Goal: Transaction & Acquisition: Purchase product/service

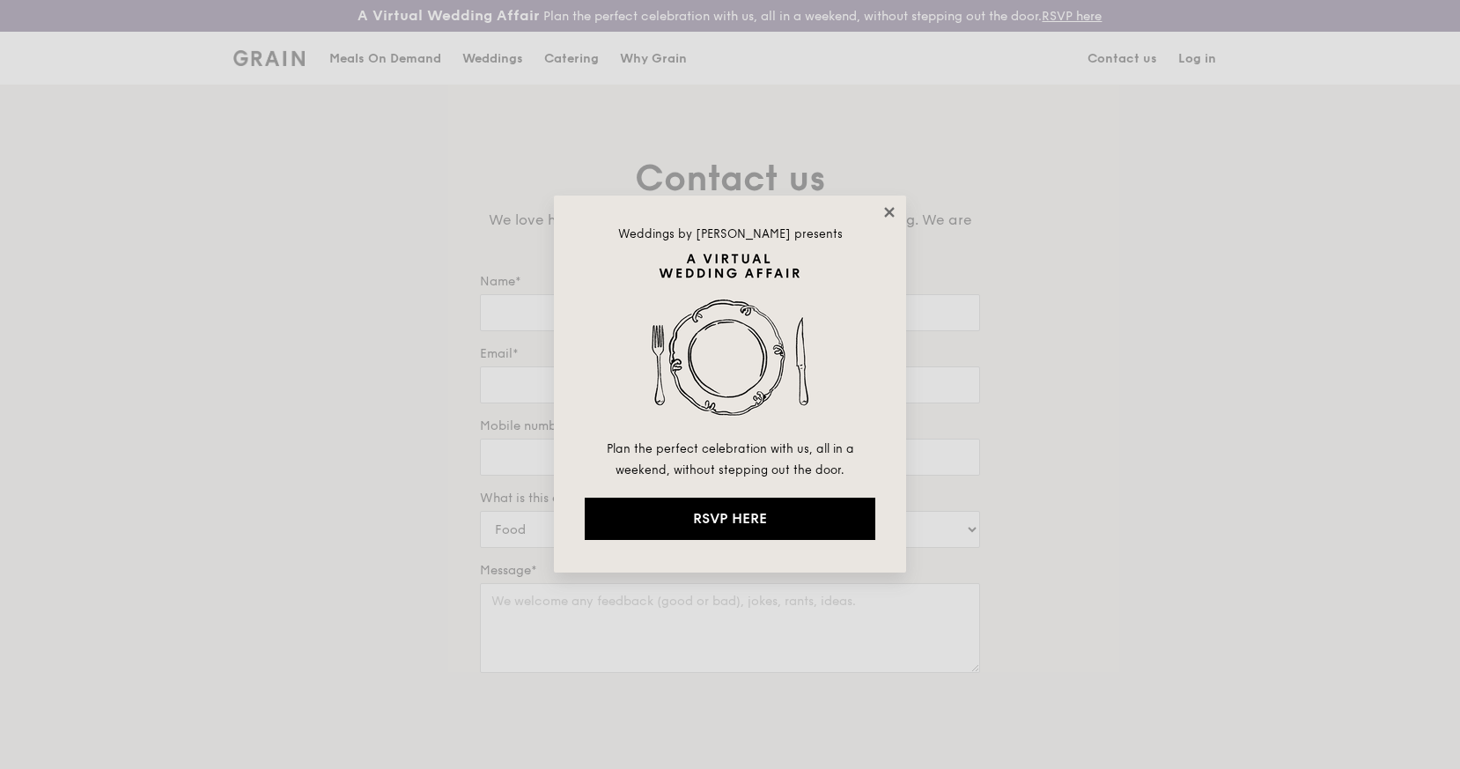
click at [892, 209] on icon at bounding box center [889, 212] width 10 height 10
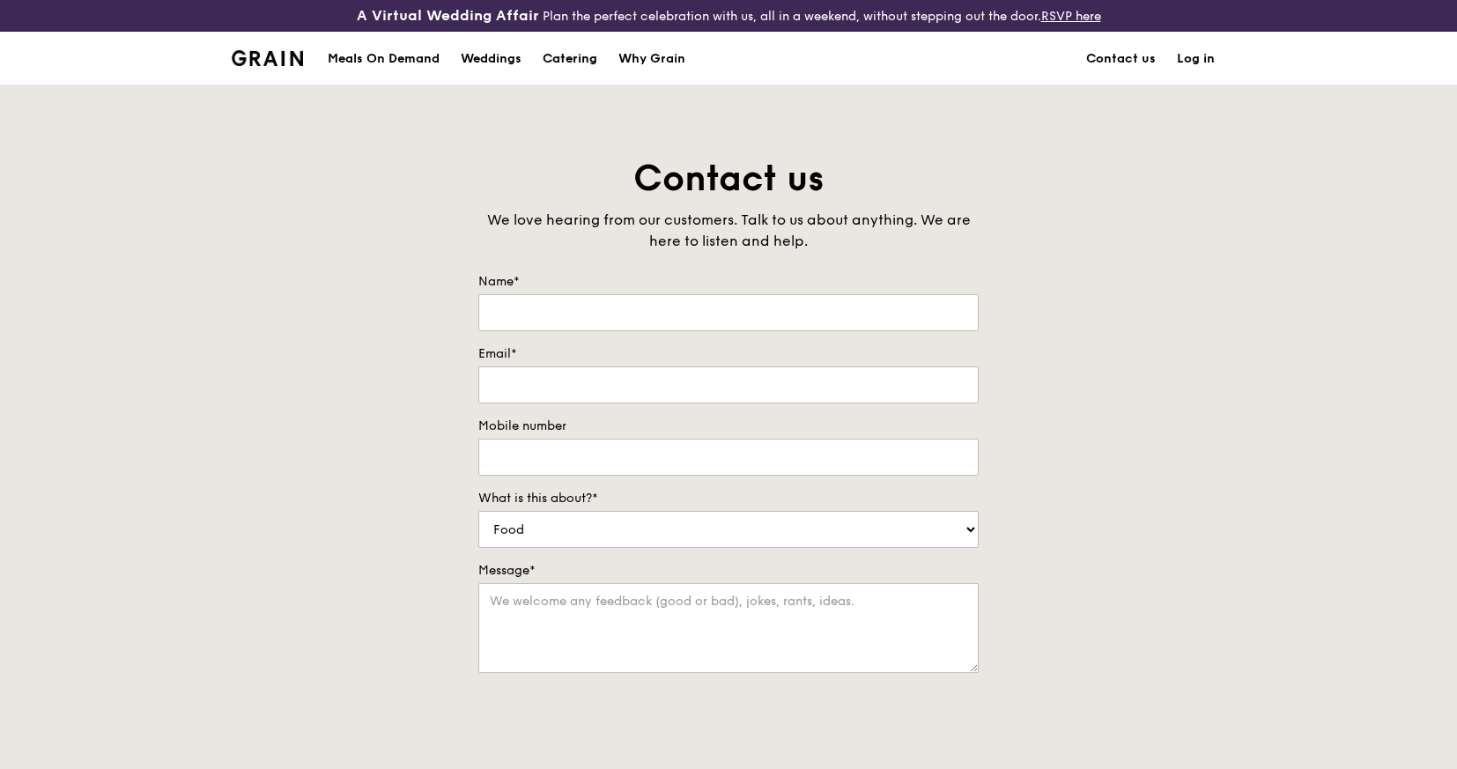
click at [583, 63] on div "Catering" at bounding box center [570, 59] width 55 height 53
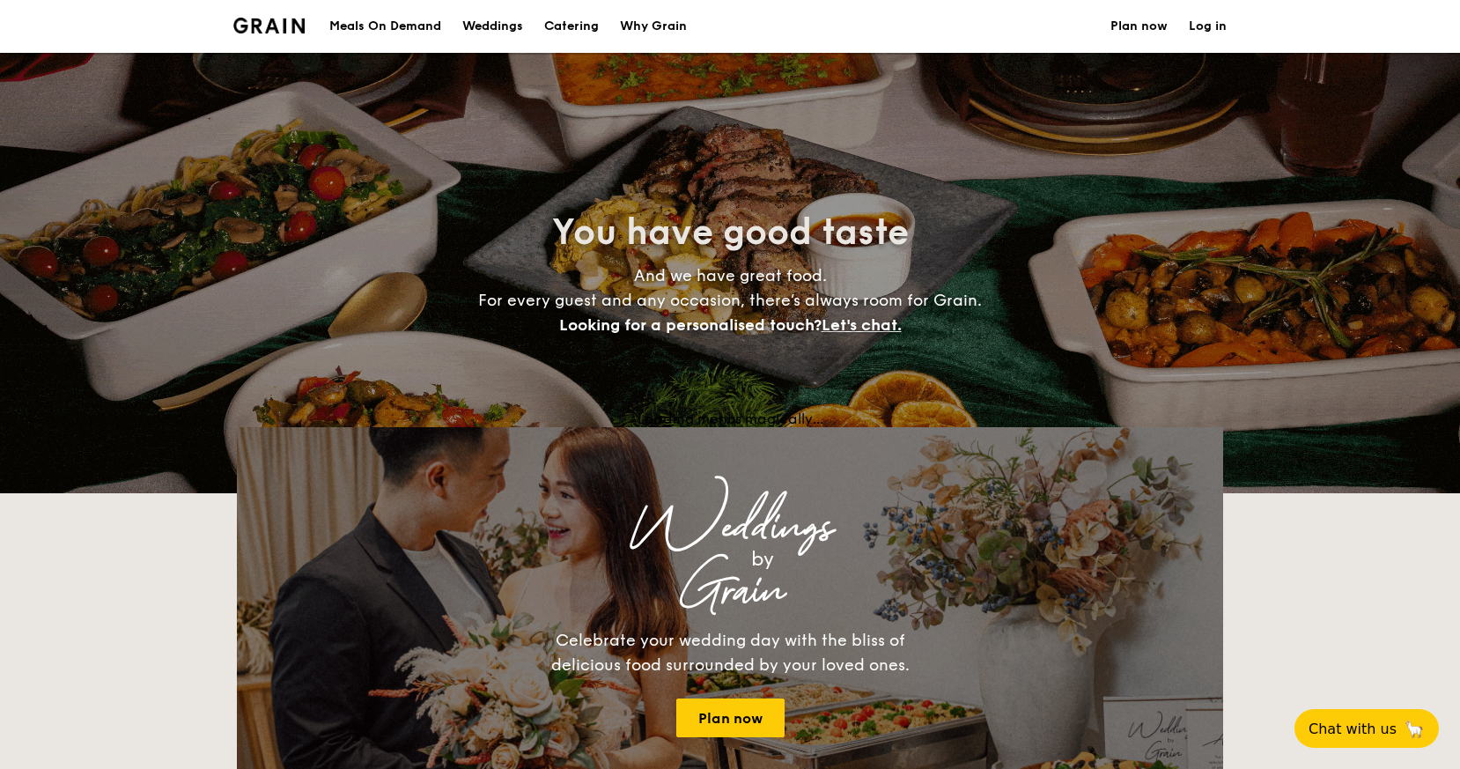
select select
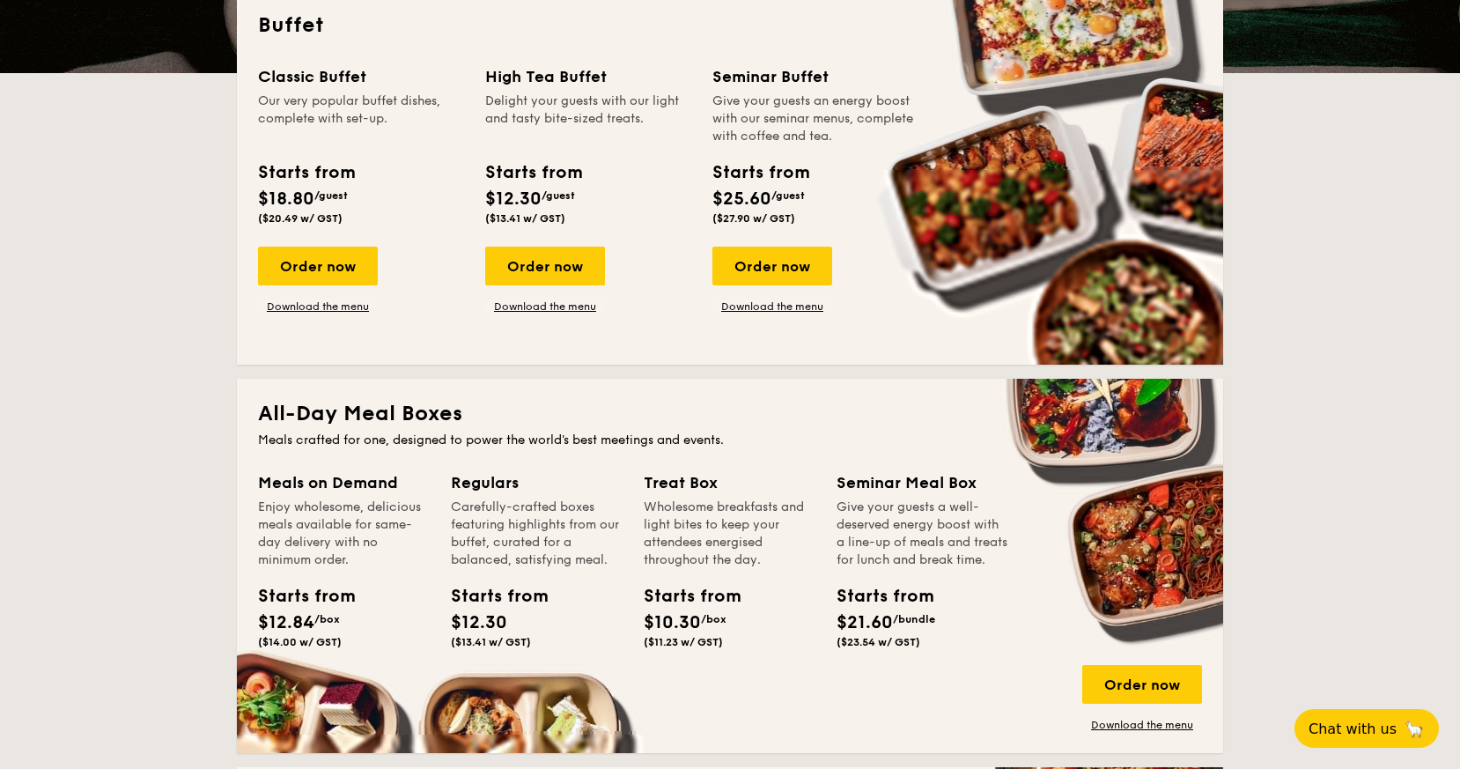
scroll to position [453, 0]
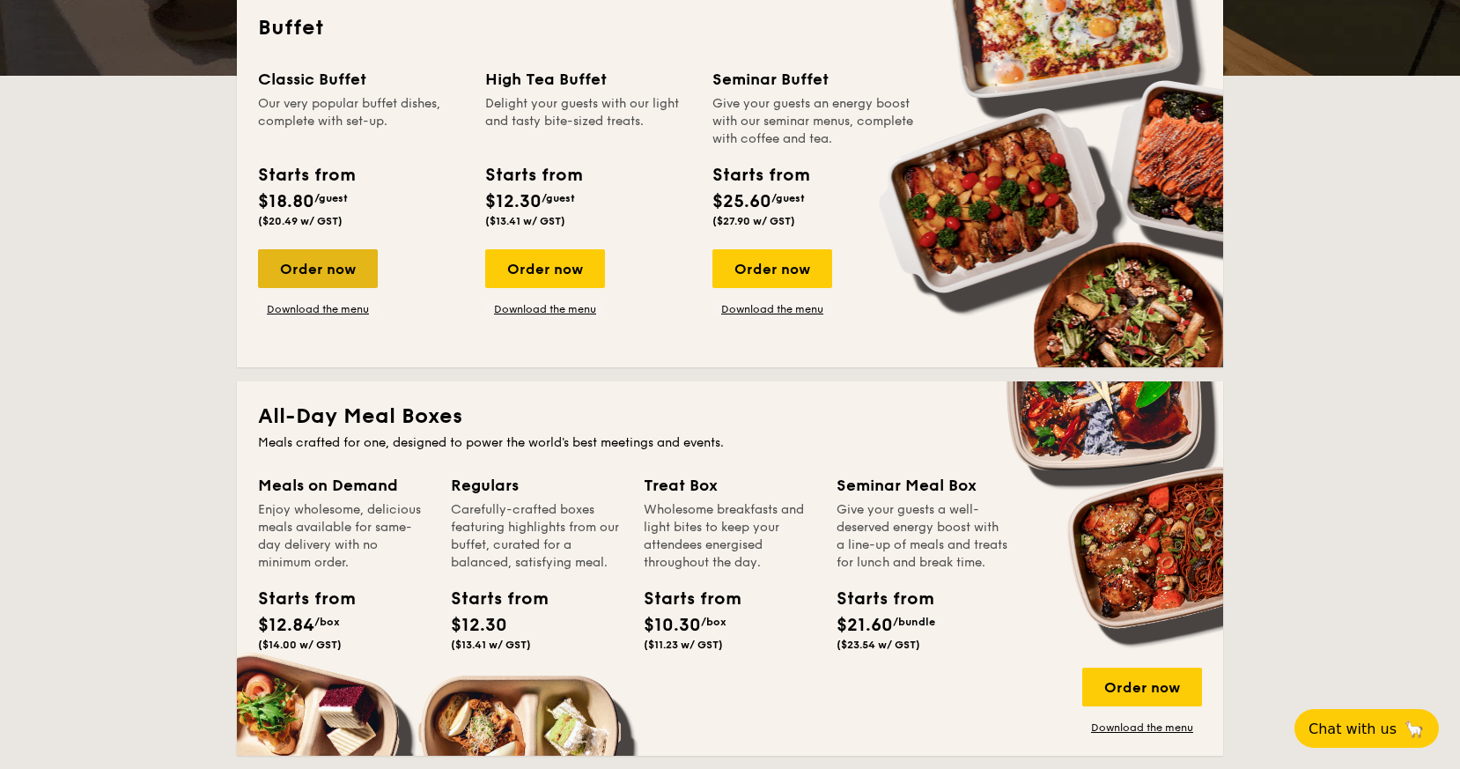
click at [345, 277] on div "Order now" at bounding box center [318, 268] width 120 height 39
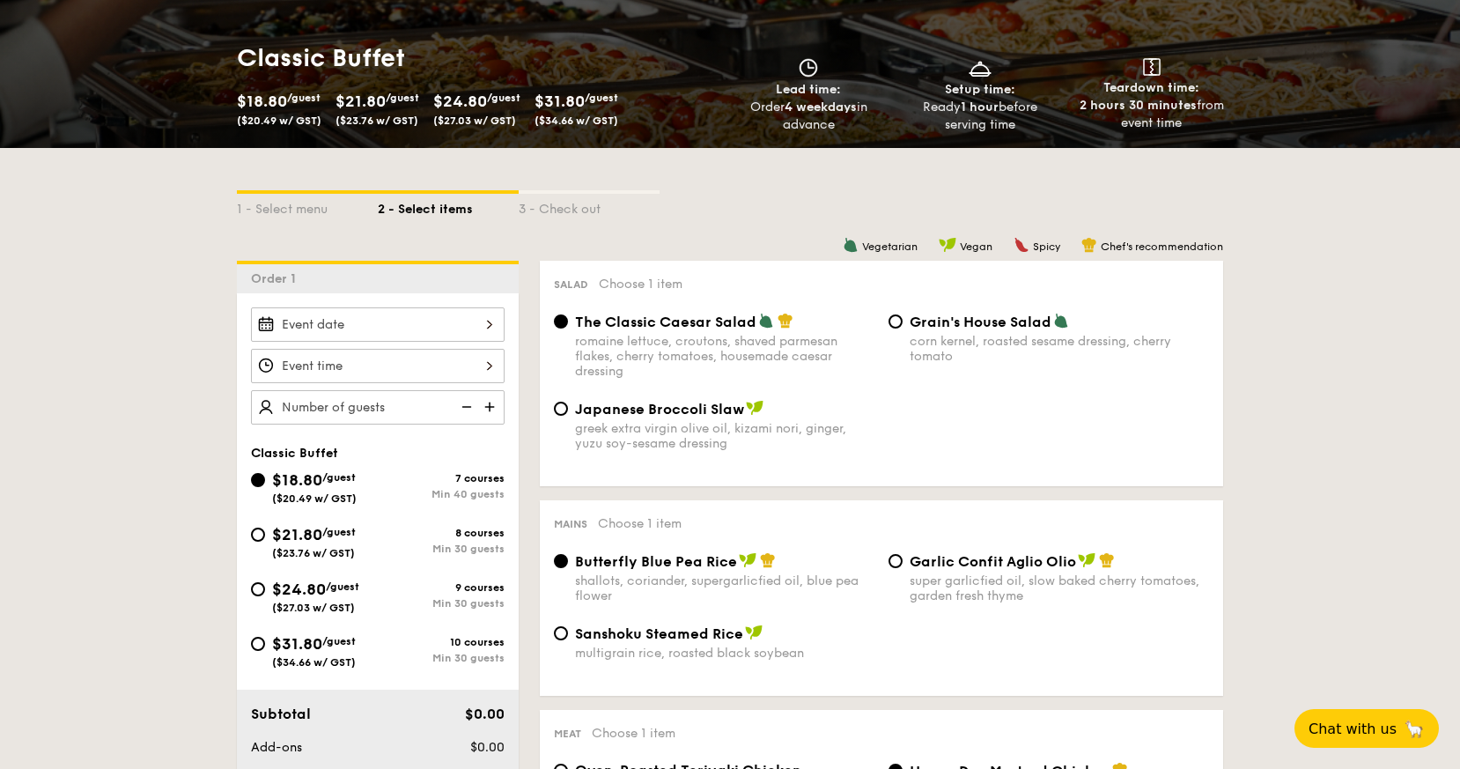
scroll to position [272, 0]
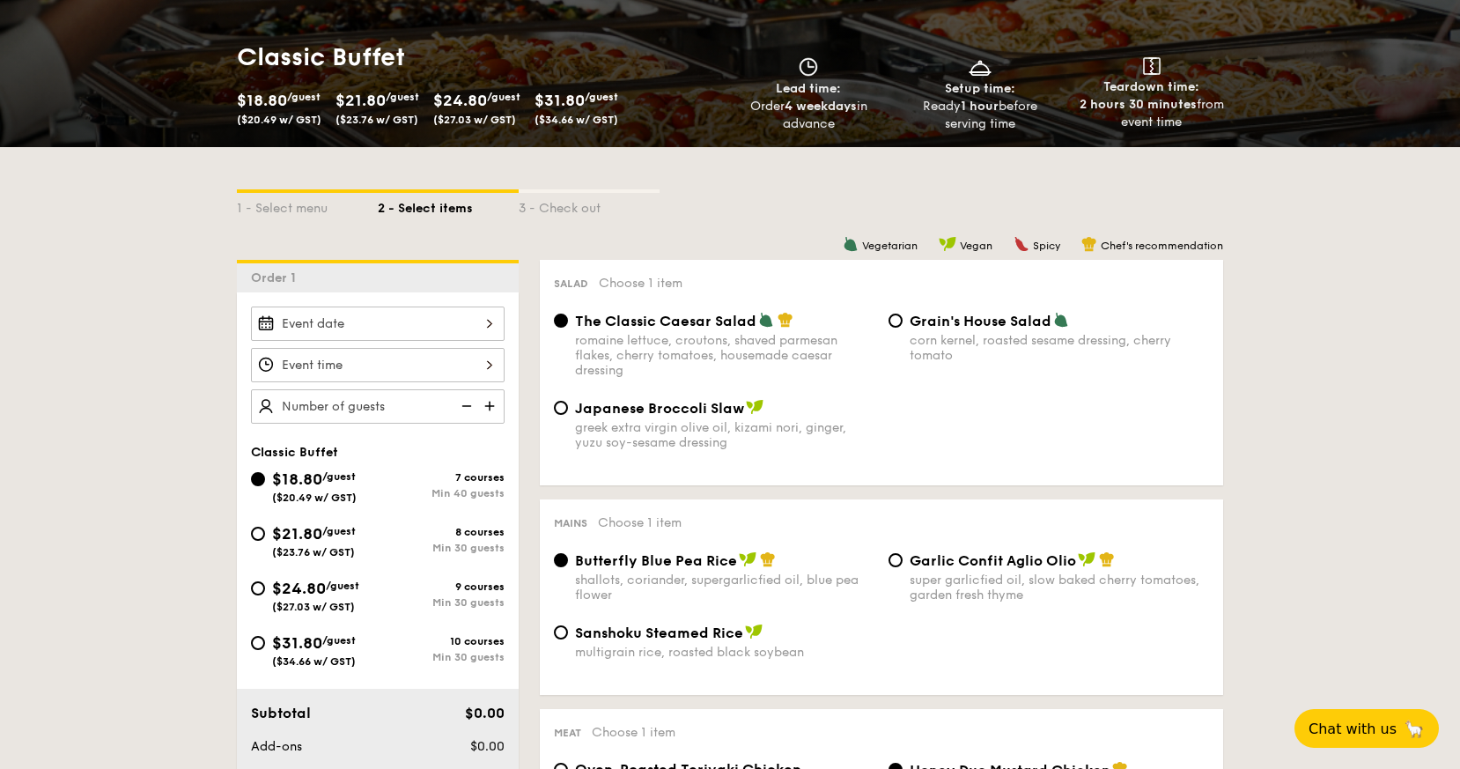
click at [281, 599] on div "$24.80 /guest ($27.03 w/ GST)" at bounding box center [315, 594] width 87 height 37
click at [265, 595] on input "$24.80 /guest ($27.03 w/ GST) 9 courses Min 30 guests" at bounding box center [258, 588] width 14 height 14
radio input "true"
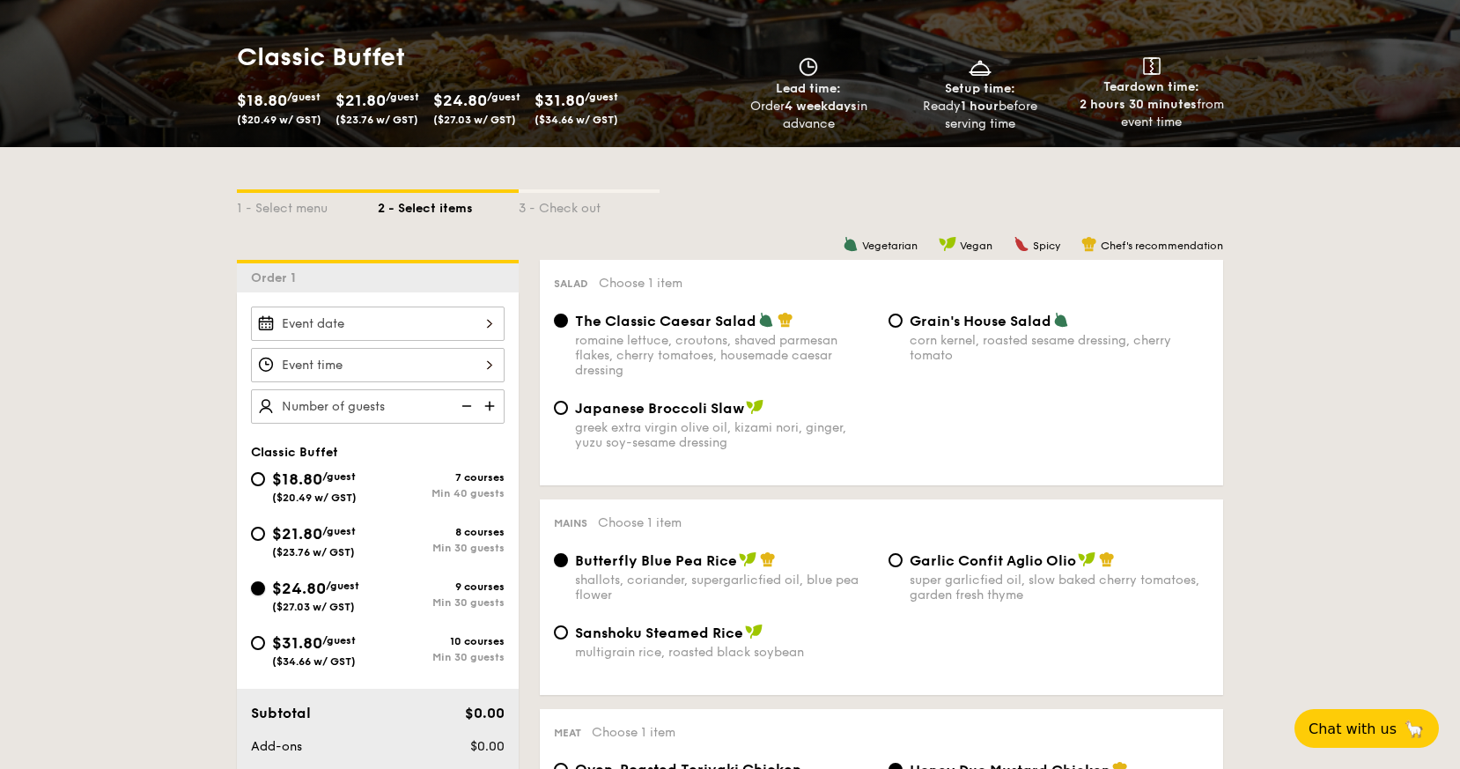
radio input "true"
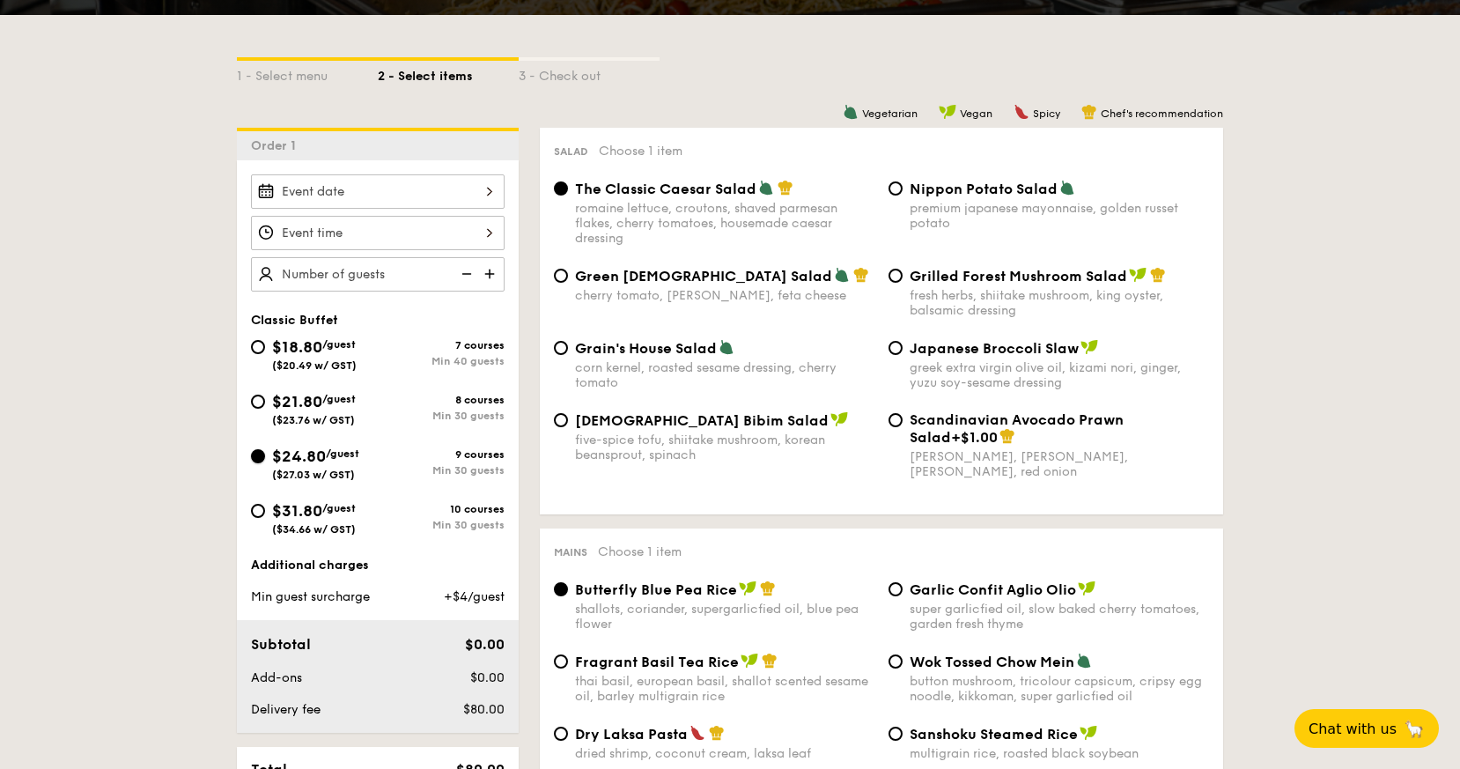
scroll to position [392, 0]
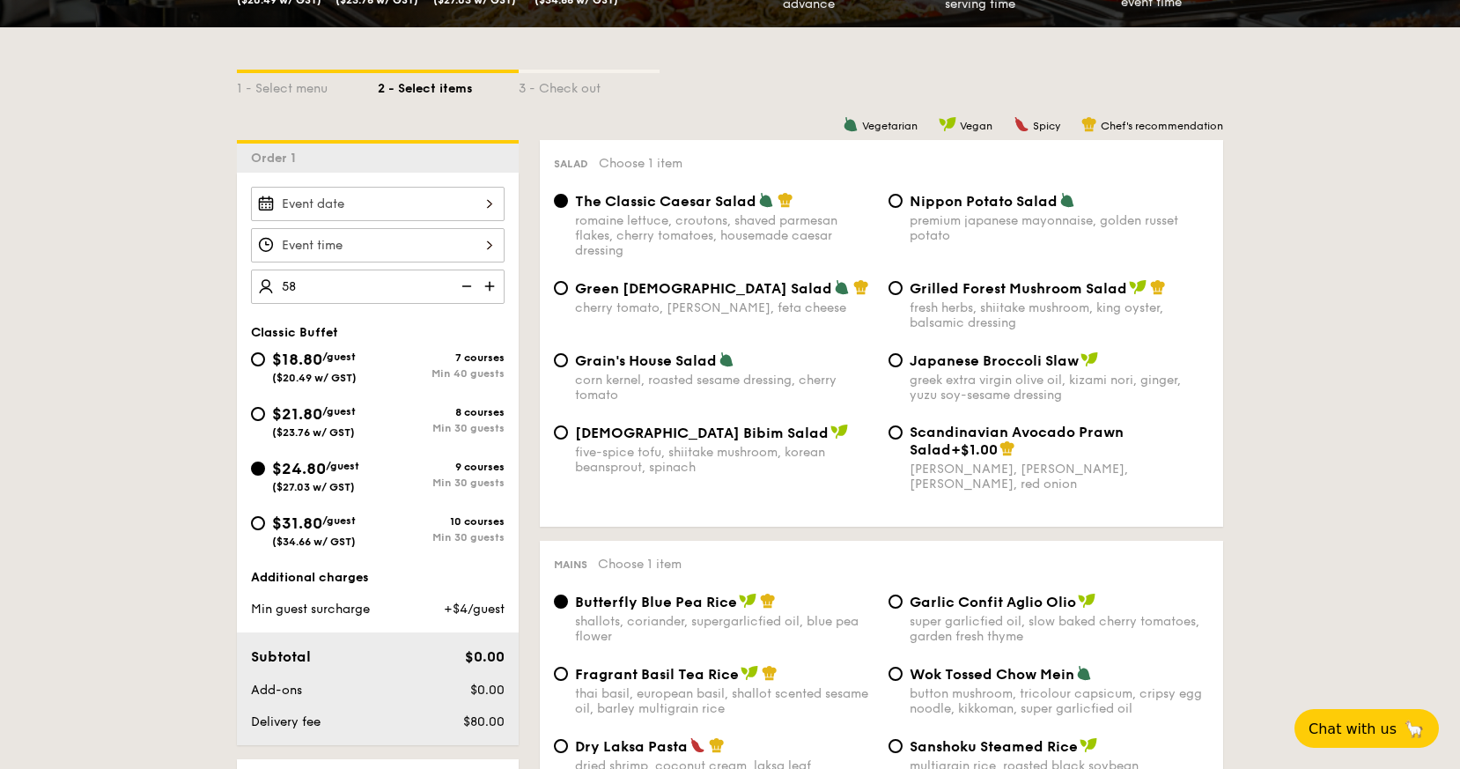
type input "5"
type input "85 guests"
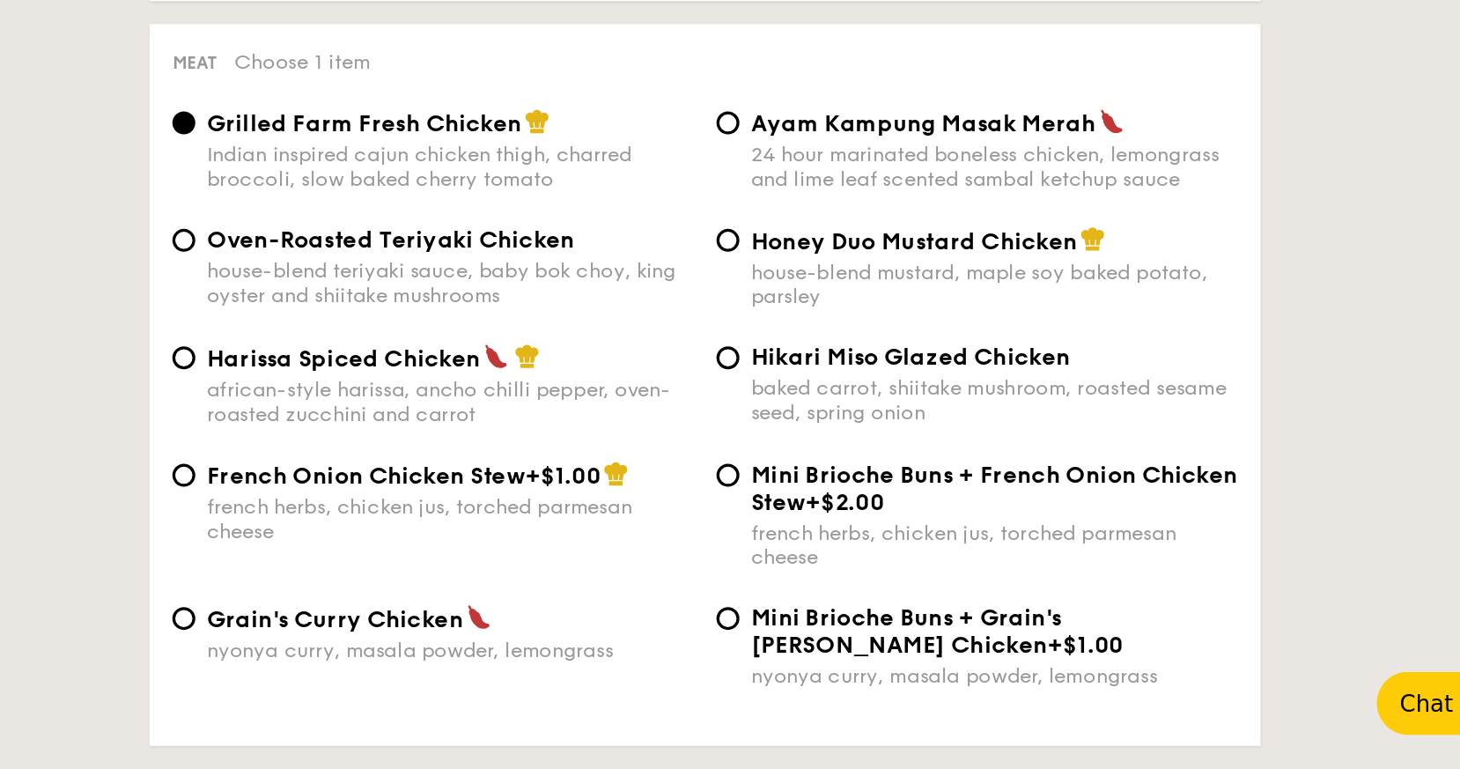
scroll to position [1048, 0]
click at [721, 451] on span "Oven-Roasted Teriyaki Chicken" at bounding box center [688, 442] width 226 height 17
click at [568, 450] on input "Oven-Roasted Teriyaki Chicken house-blend teriyaki sauce, baby bok choy, king o…" at bounding box center [561, 443] width 14 height 14
radio input "true"
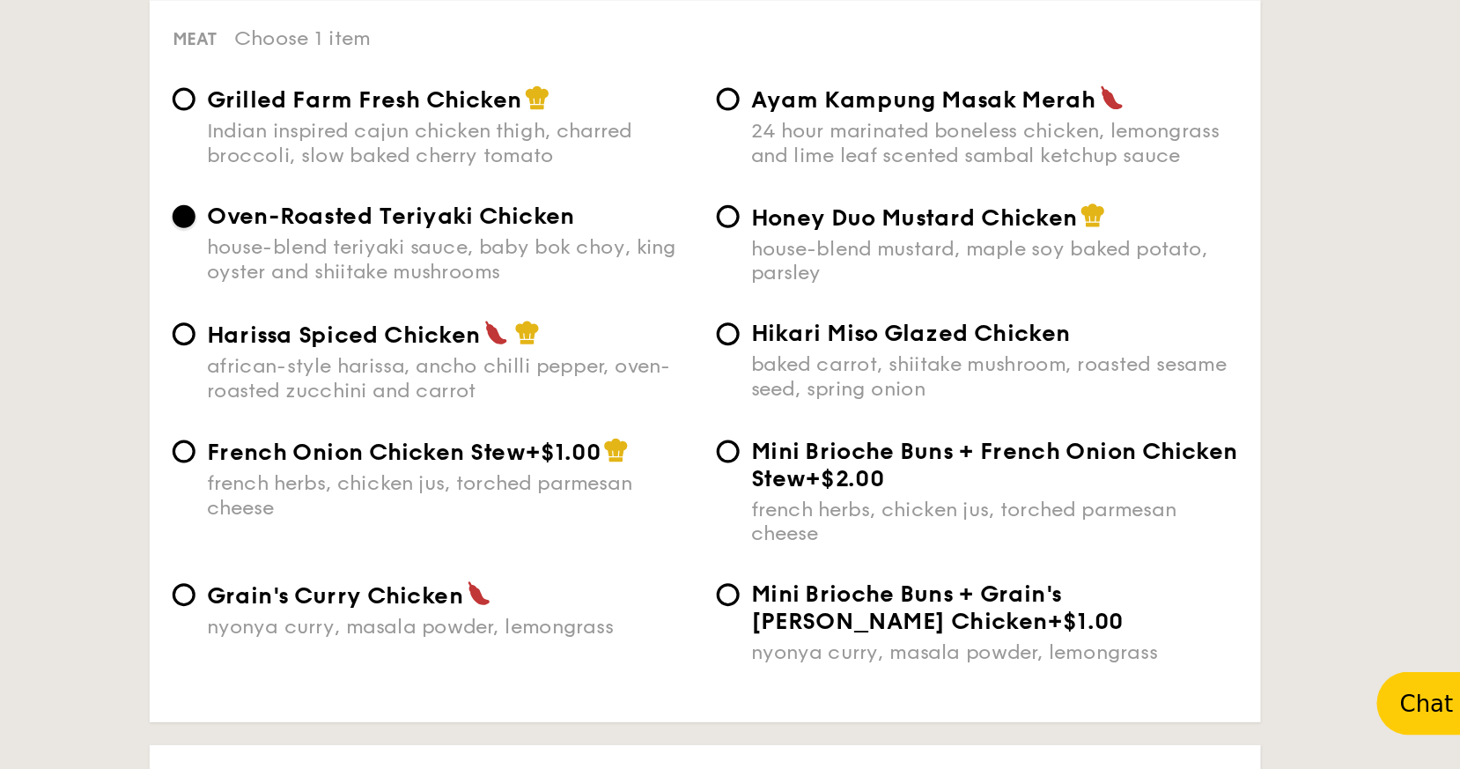
scroll to position [1067, 0]
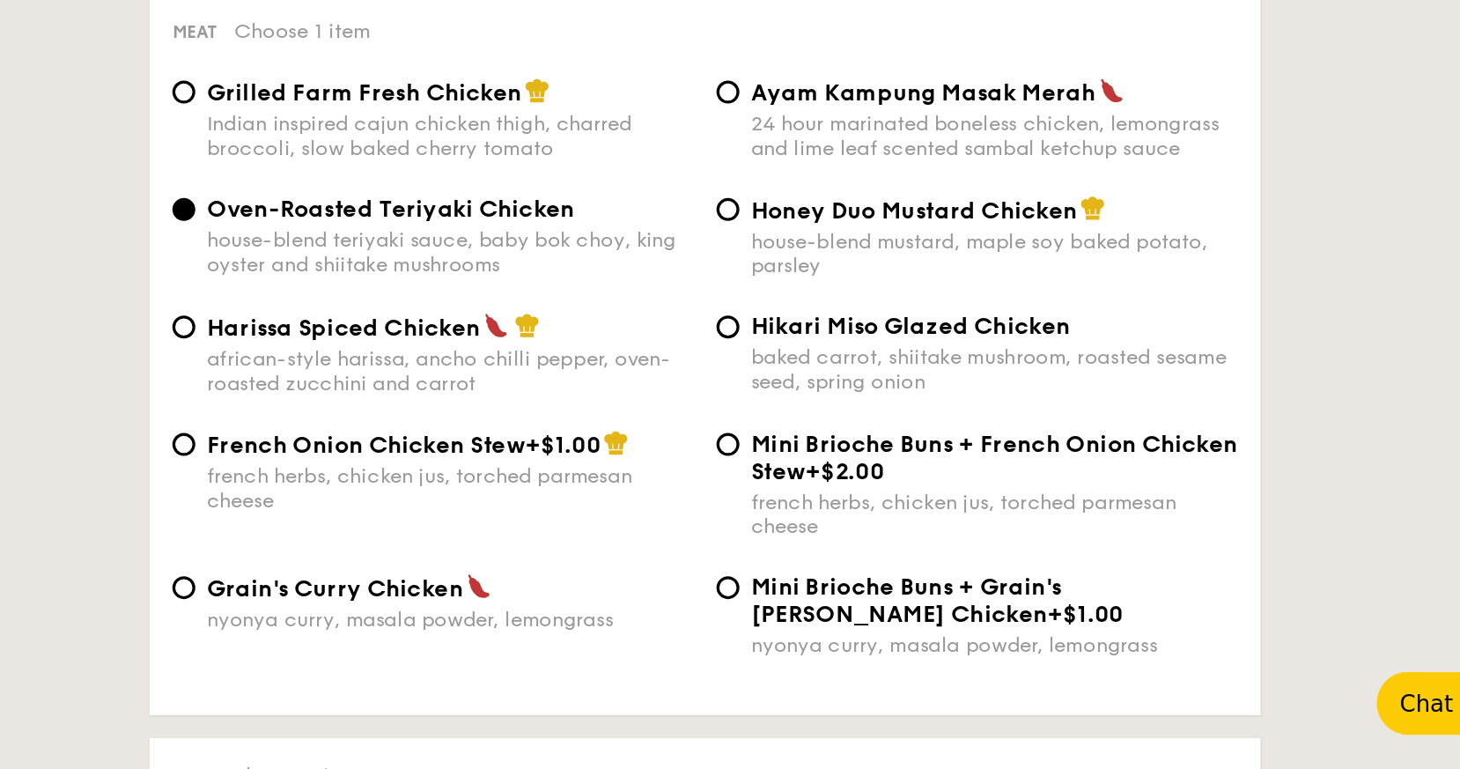
click at [666, 361] on span "Grilled Farm Fresh Chicken" at bounding box center [672, 352] width 194 height 17
click at [568, 359] on input "Grilled Farm Fresh Chicken Indian inspired cajun chicken thigh, charred broccol…" at bounding box center [561, 352] width 14 height 14
radio input "true"
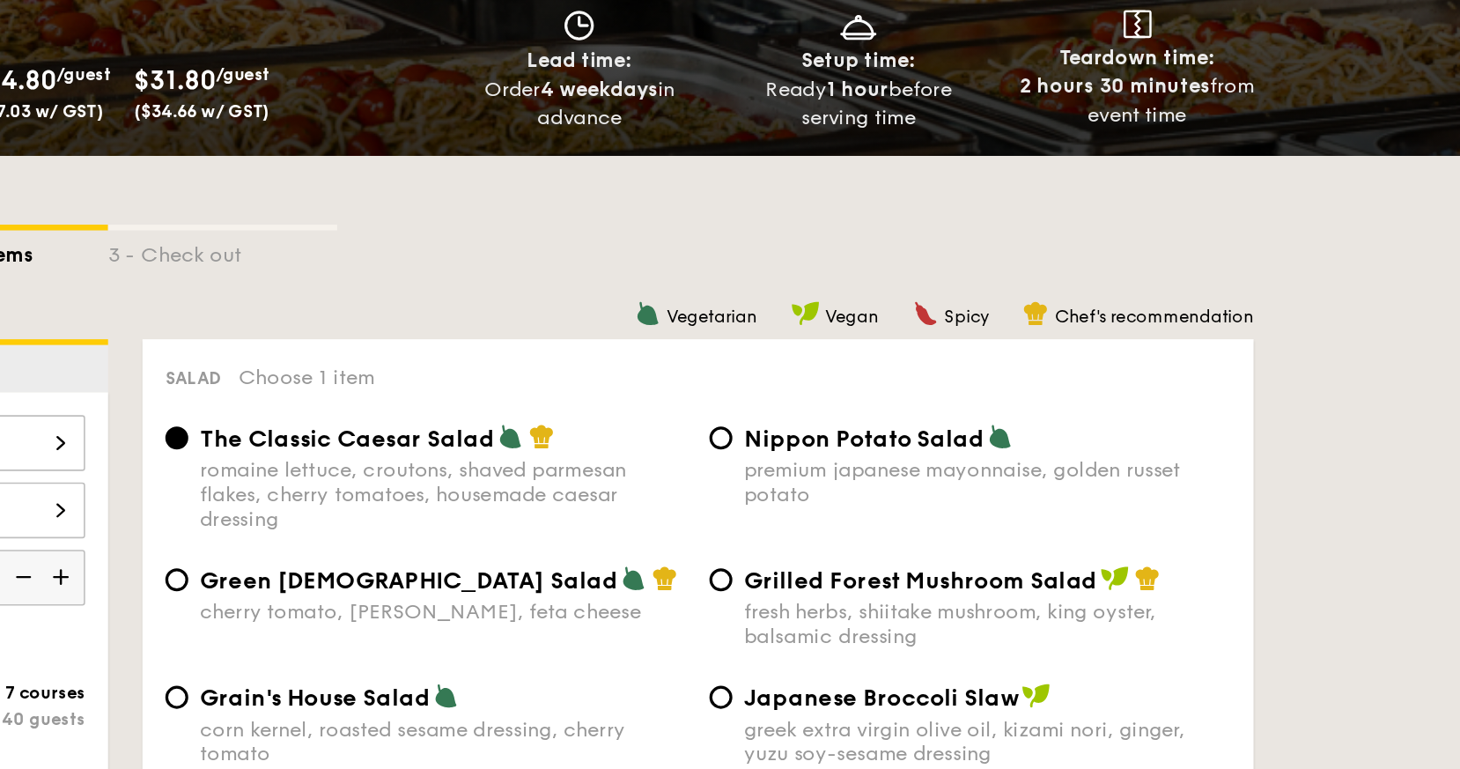
scroll to position [314, 0]
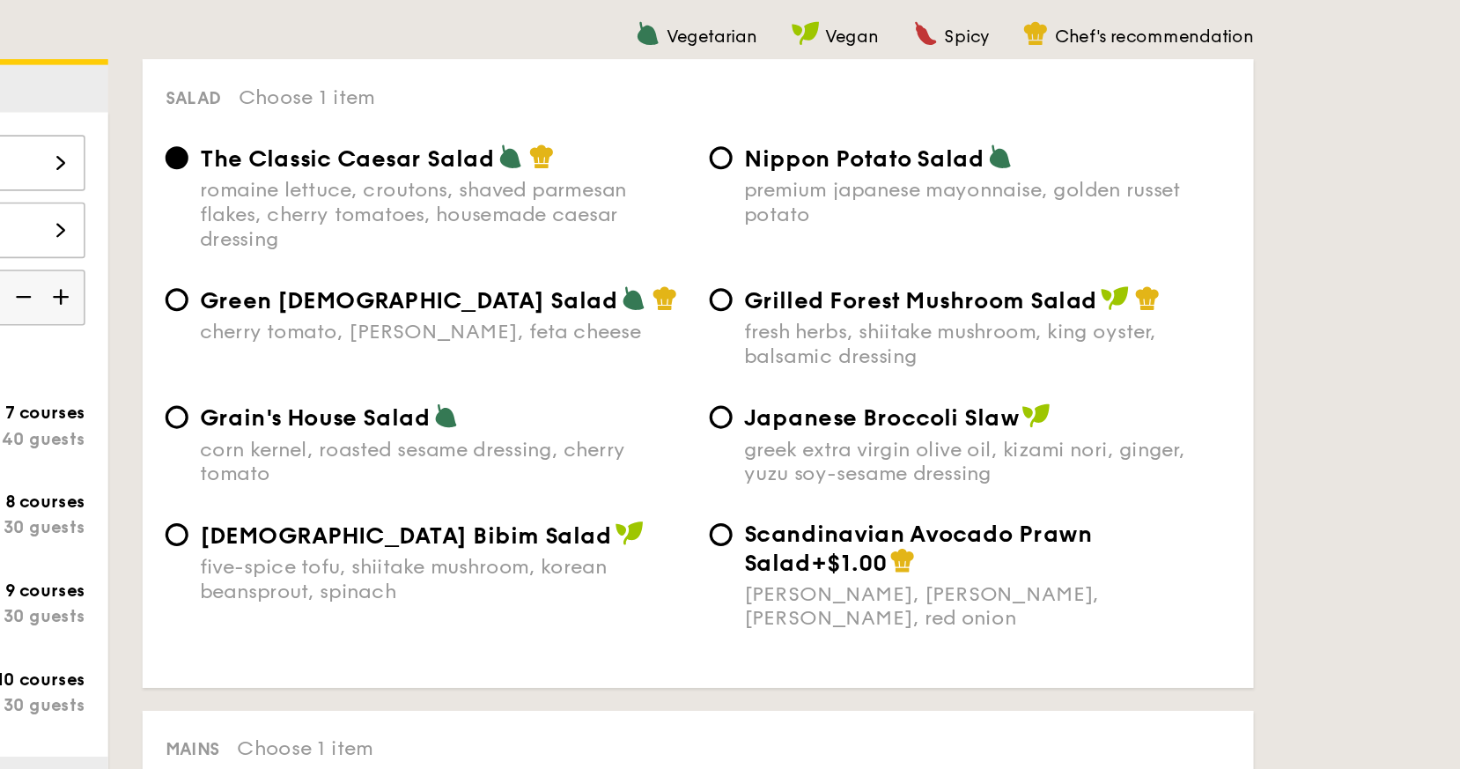
click at [929, 368] on span "Grilled Forest Mushroom Salad" at bounding box center [1019, 366] width 218 height 17
click at [903, 368] on input "Grilled Forest Mushroom Salad fresh herbs, shiitake mushroom, king oyster, bals…" at bounding box center [896, 366] width 14 height 14
radio input "true"
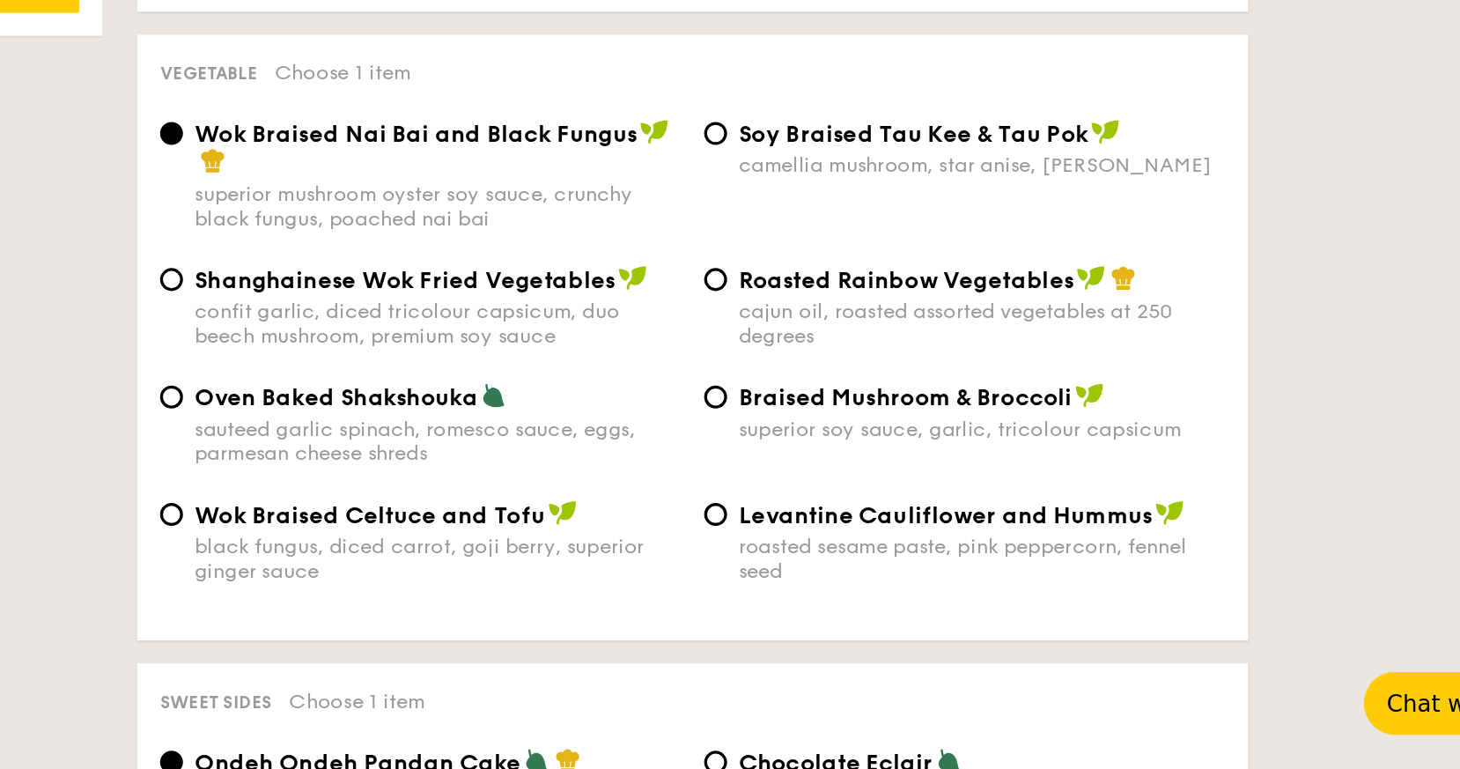
scroll to position [2001, 0]
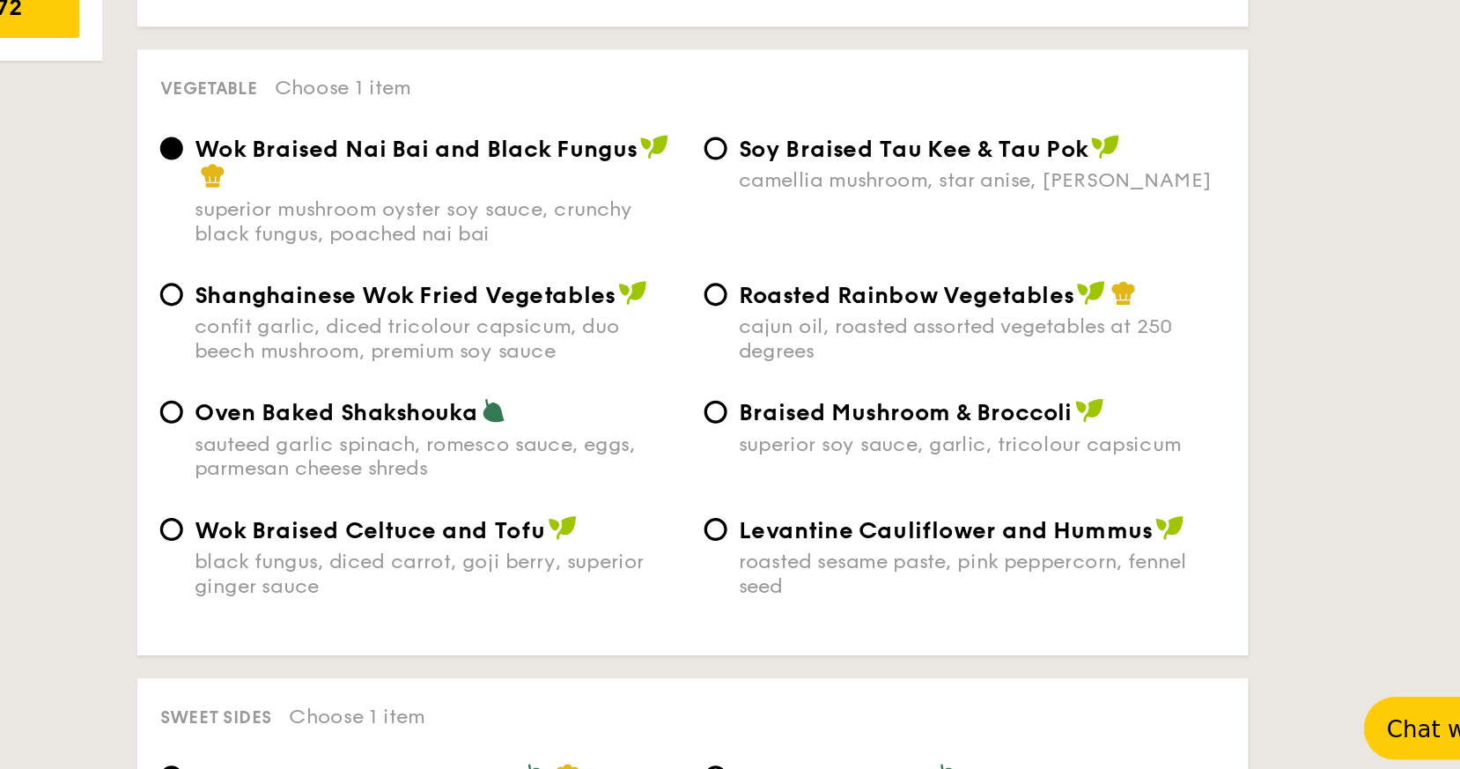
click at [954, 459] on span "Roasted Rainbow Vegetables" at bounding box center [1013, 462] width 206 height 17
click at [903, 459] on input "Roasted Rainbow Vegetables cajun oil, roasted assorted vegetables at 250 degrees" at bounding box center [896, 462] width 14 height 14
radio input "true"
click at [951, 464] on span "Roasted Rainbow Vegetables" at bounding box center [1013, 462] width 206 height 17
click at [903, 464] on input "Roasted Rainbow Vegetables cajun oil, roasted assorted vegetables at 250 degrees" at bounding box center [896, 462] width 14 height 14
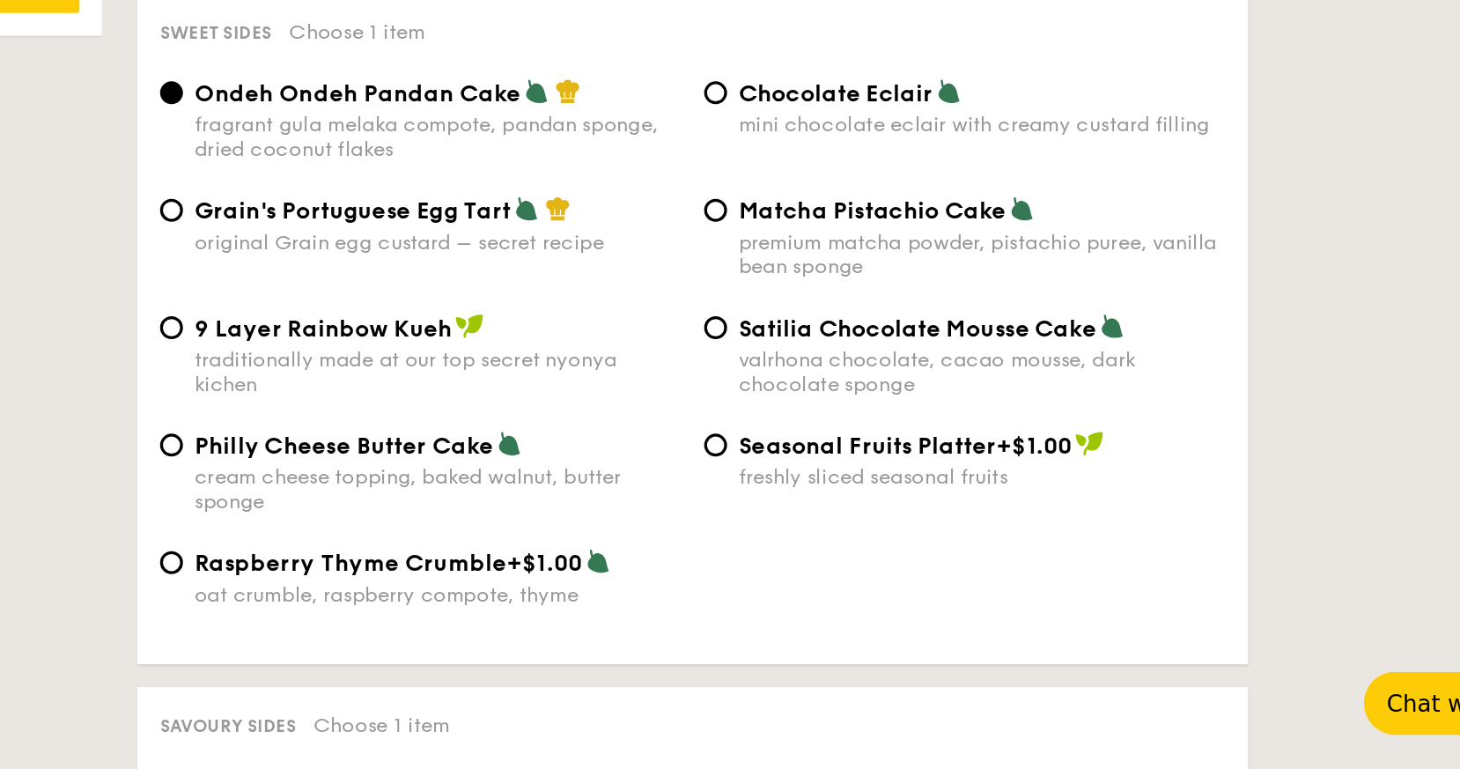
scroll to position [2407, 0]
click at [624, 433] on span "Grain's Portuguese Egg Tart" at bounding box center [672, 425] width 195 height 17
click at [568, 432] on input "Grain's Portuguese Egg Tart original Grain egg custard – secret recipe" at bounding box center [561, 425] width 14 height 14
radio input "true"
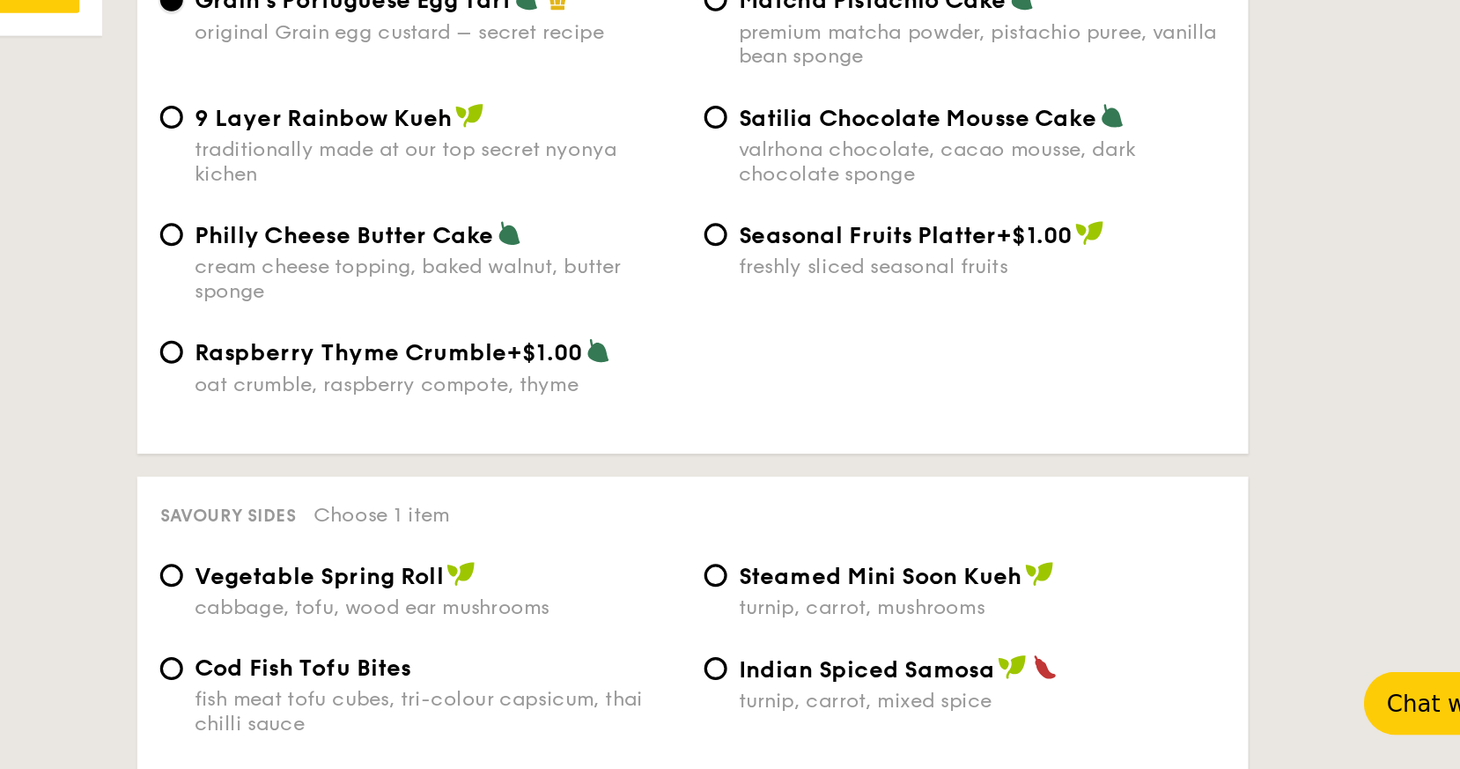
scroll to position [2539, 0]
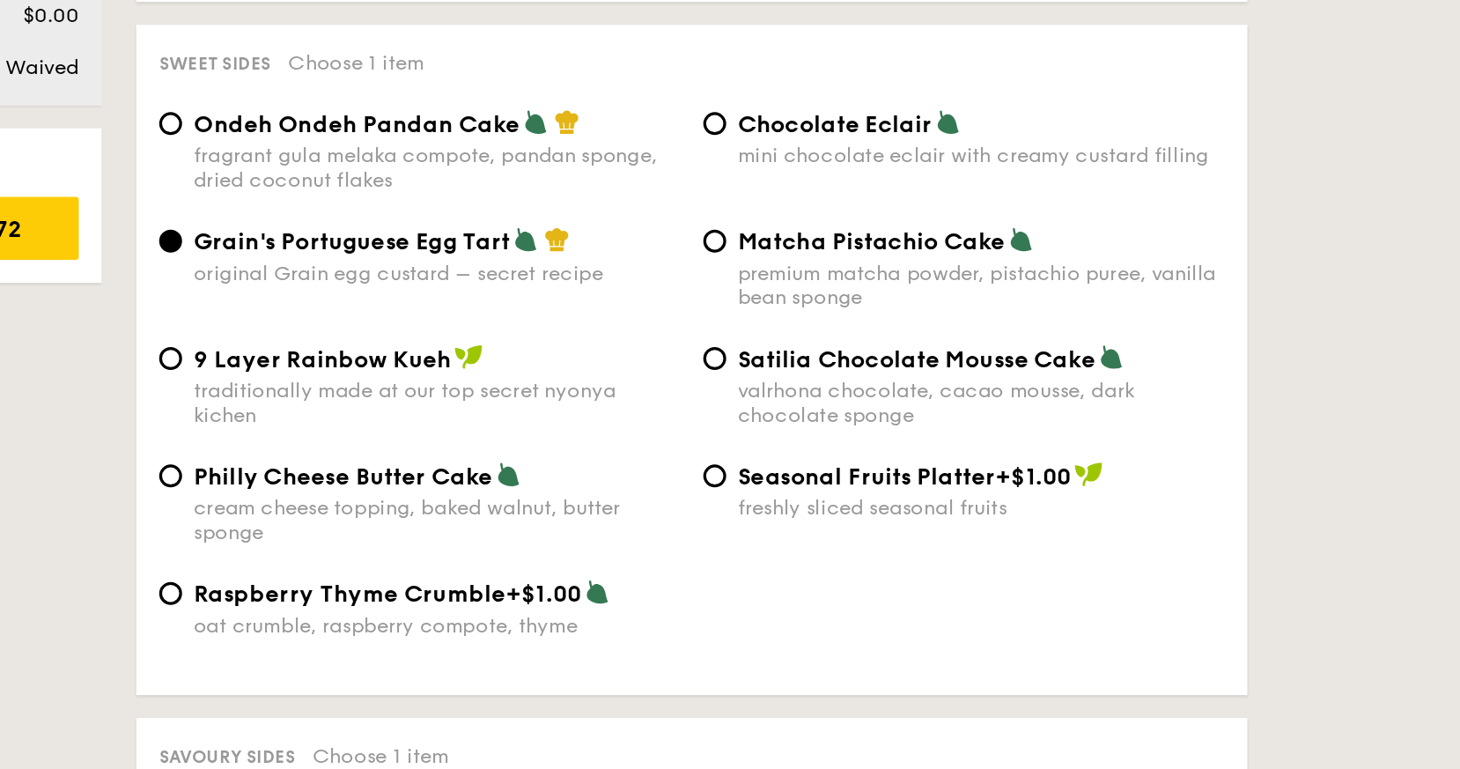
click at [680, 228] on span "Ondeh Ondeh Pandan Cake" at bounding box center [675, 220] width 201 height 17
click at [568, 227] on input "Ondeh Ondeh Pandan Cake fragrant gula melaka compote, pandan sponge, dried coco…" at bounding box center [561, 220] width 14 height 14
radio input "true"
click at [671, 300] on span "Grain's Portuguese Egg Tart" at bounding box center [672, 293] width 195 height 17
click at [568, 299] on input "Grain's Portuguese Egg Tart original Grain egg custard – secret recipe" at bounding box center [561, 292] width 14 height 14
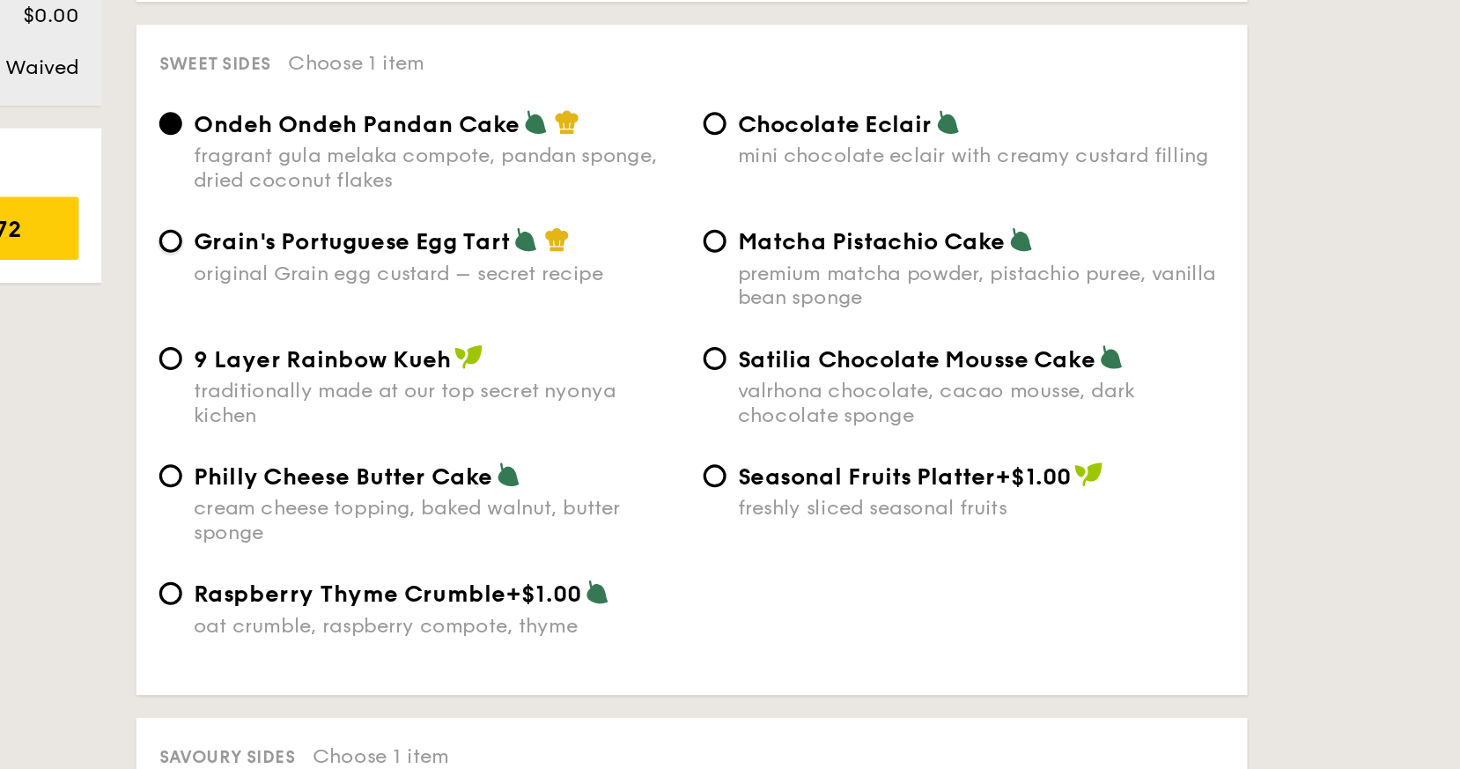
radio input "true"
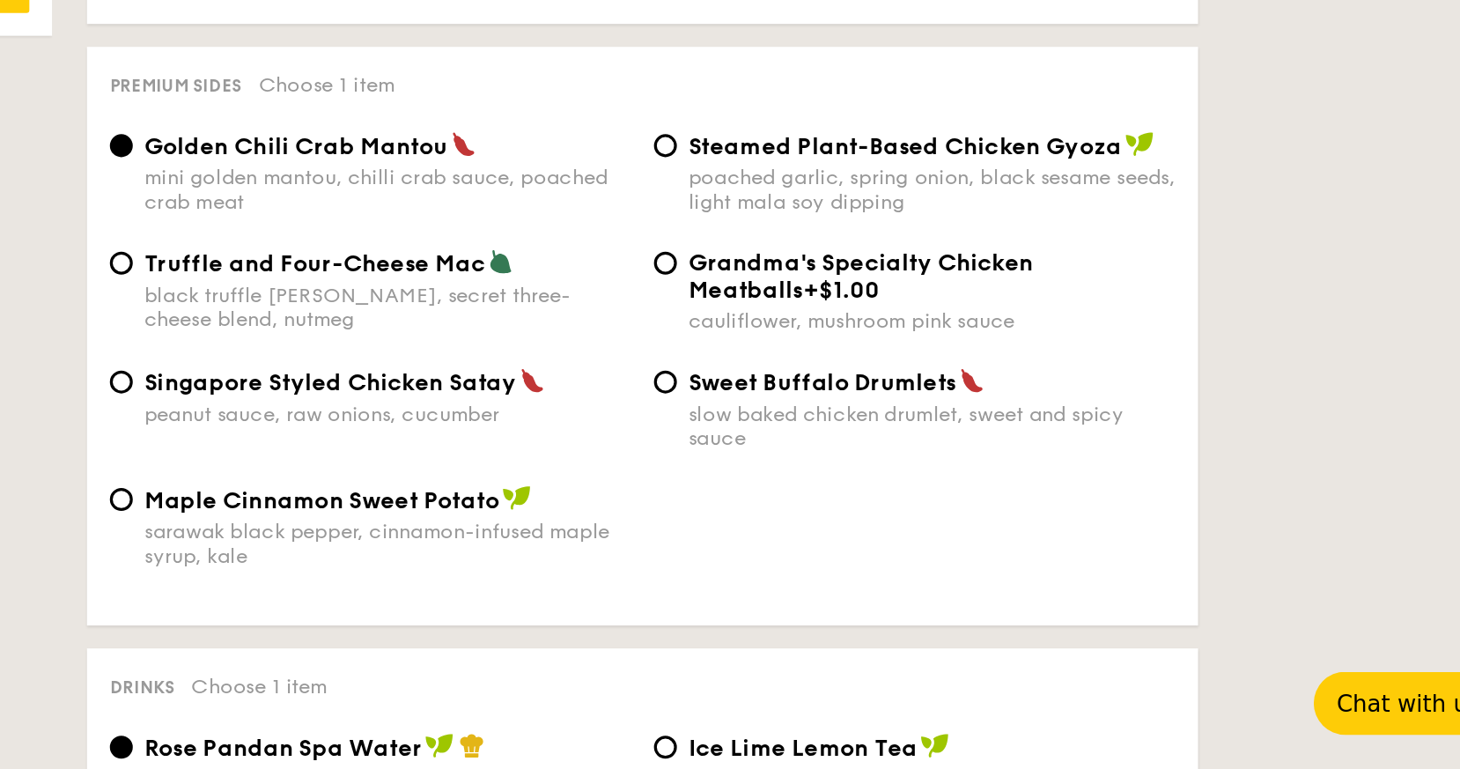
scroll to position [3158, 0]
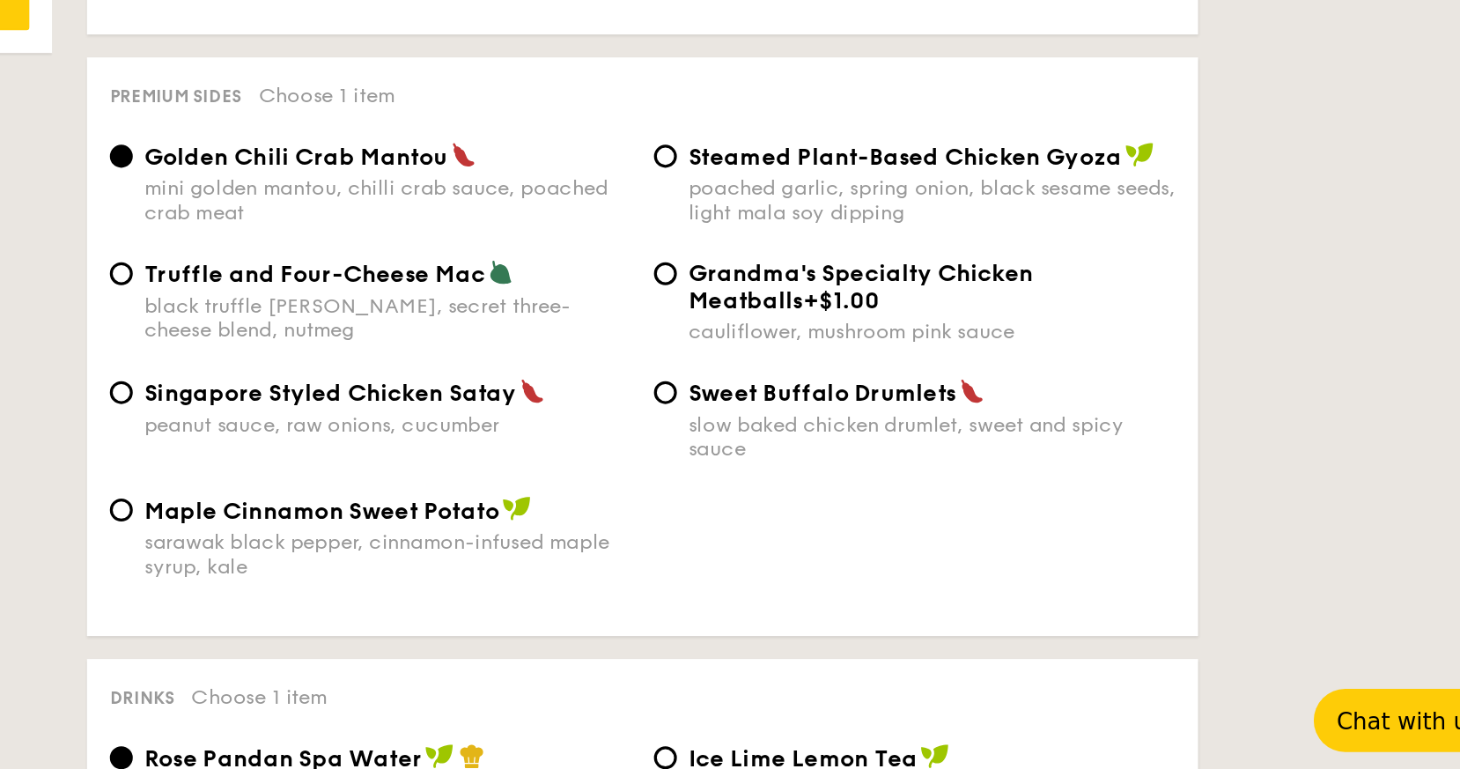
click at [676, 536] on span "Singapore Styled Chicken Satay" at bounding box center [689, 527] width 229 height 17
click at [568, 534] on input "Singapore Styled Chicken Satay peanut sauce, raw onions, cucumber" at bounding box center [561, 527] width 14 height 14
radio input "true"
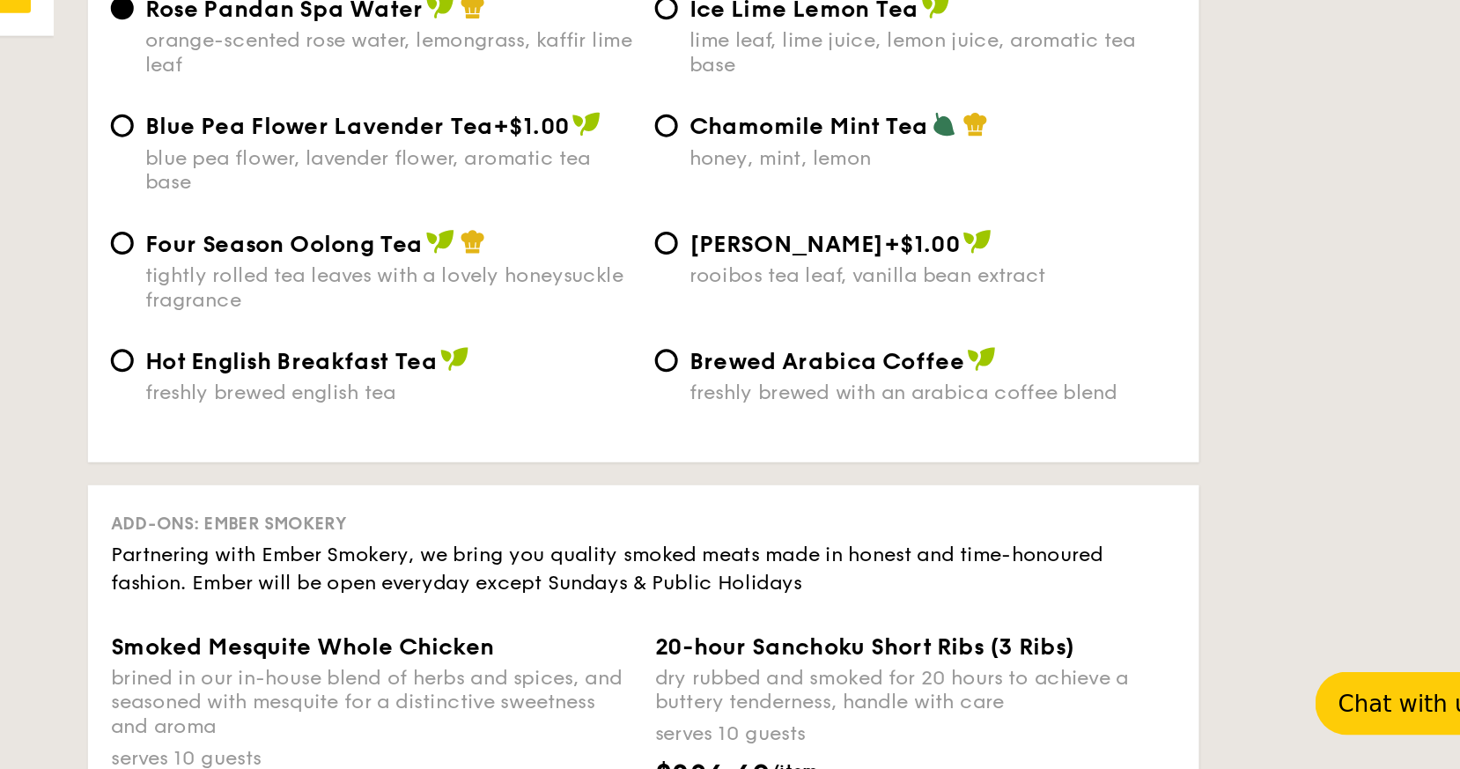
scroll to position [3628, 0]
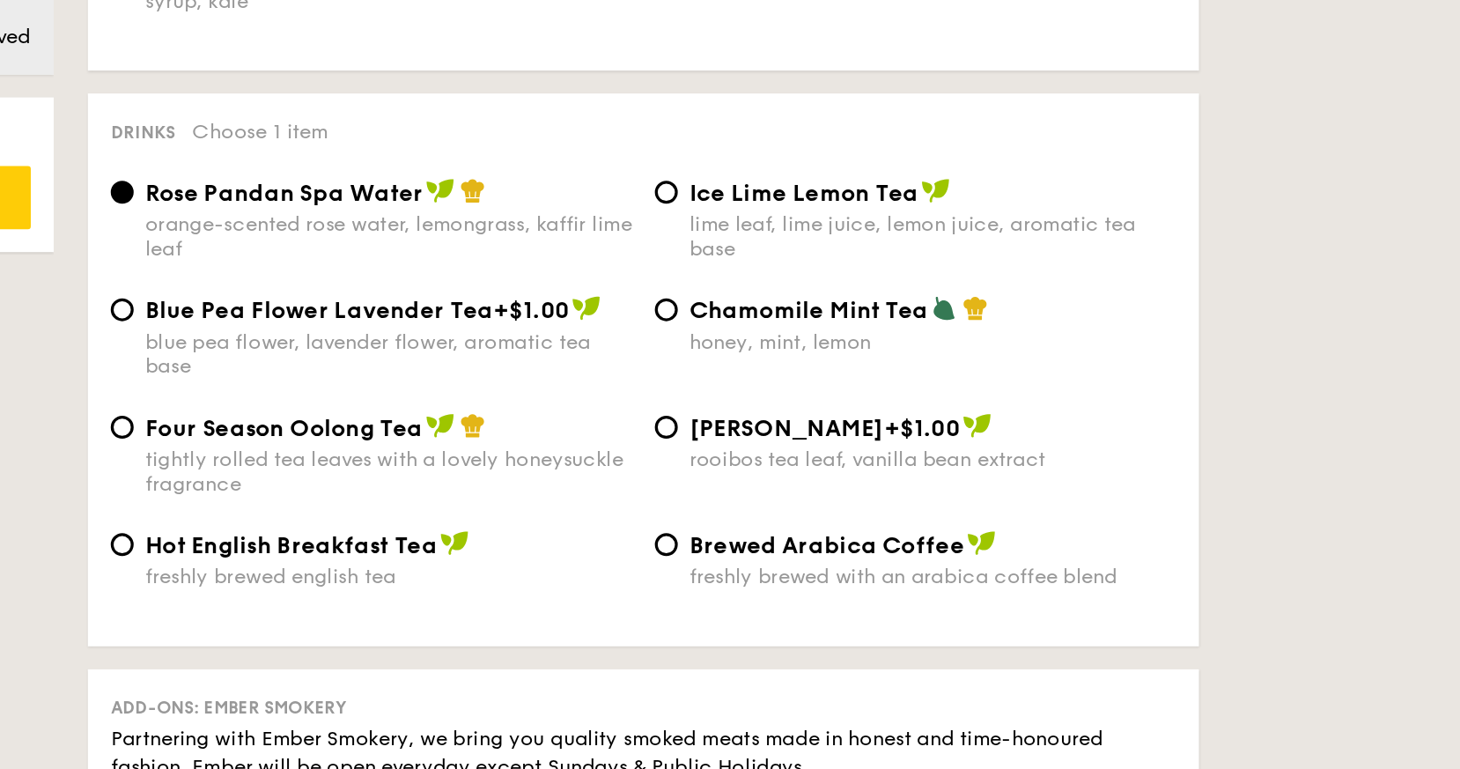
click at [956, 290] on span "Ice Lime Lemon Tea" at bounding box center [980, 281] width 141 height 17
click at [903, 288] on input "Ice Lime Lemon Tea lime leaf, lime juice, lemon juice, aromatic tea base" at bounding box center [896, 281] width 14 height 14
radio input "true"
click at [687, 454] on div "Four Season Oolong Tea tightly rolled tea leaves with a lovely honeysuckle frag…" at bounding box center [724, 442] width 299 height 51
click at [568, 432] on input "Four Season Oolong Tea tightly rolled tea leaves with a lovely honeysuckle frag…" at bounding box center [561, 425] width 14 height 14
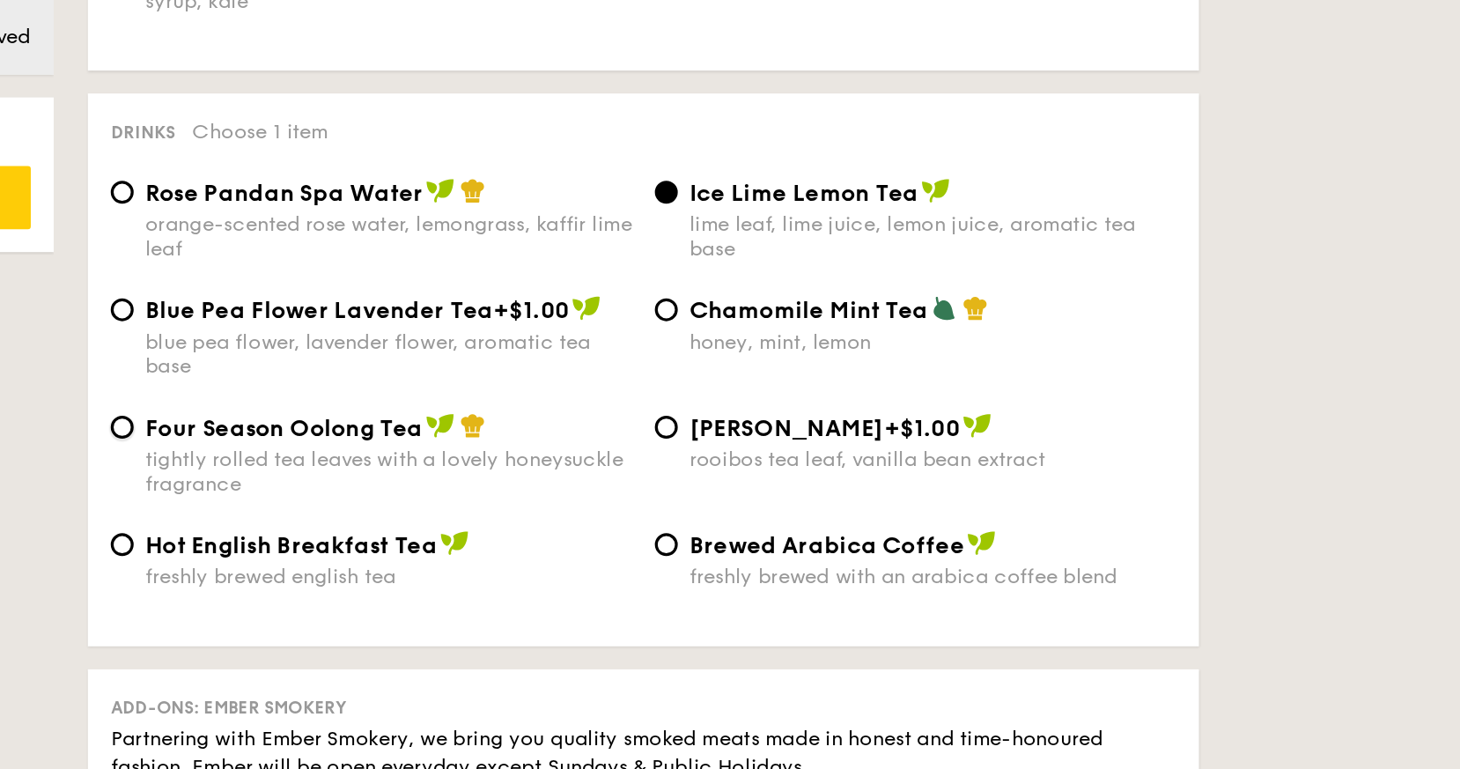
radio input "true"
click at [639, 290] on span "Rose Pandan Spa Water" at bounding box center [660, 281] width 171 height 17
click at [568, 288] on input "Rose Pandan Spa Water orange-scented rose water, lemongrass, kaffir lime leaf" at bounding box center [561, 281] width 14 height 14
radio input "true"
click at [1014, 290] on span "Ice Lime Lemon Tea" at bounding box center [980, 281] width 141 height 17
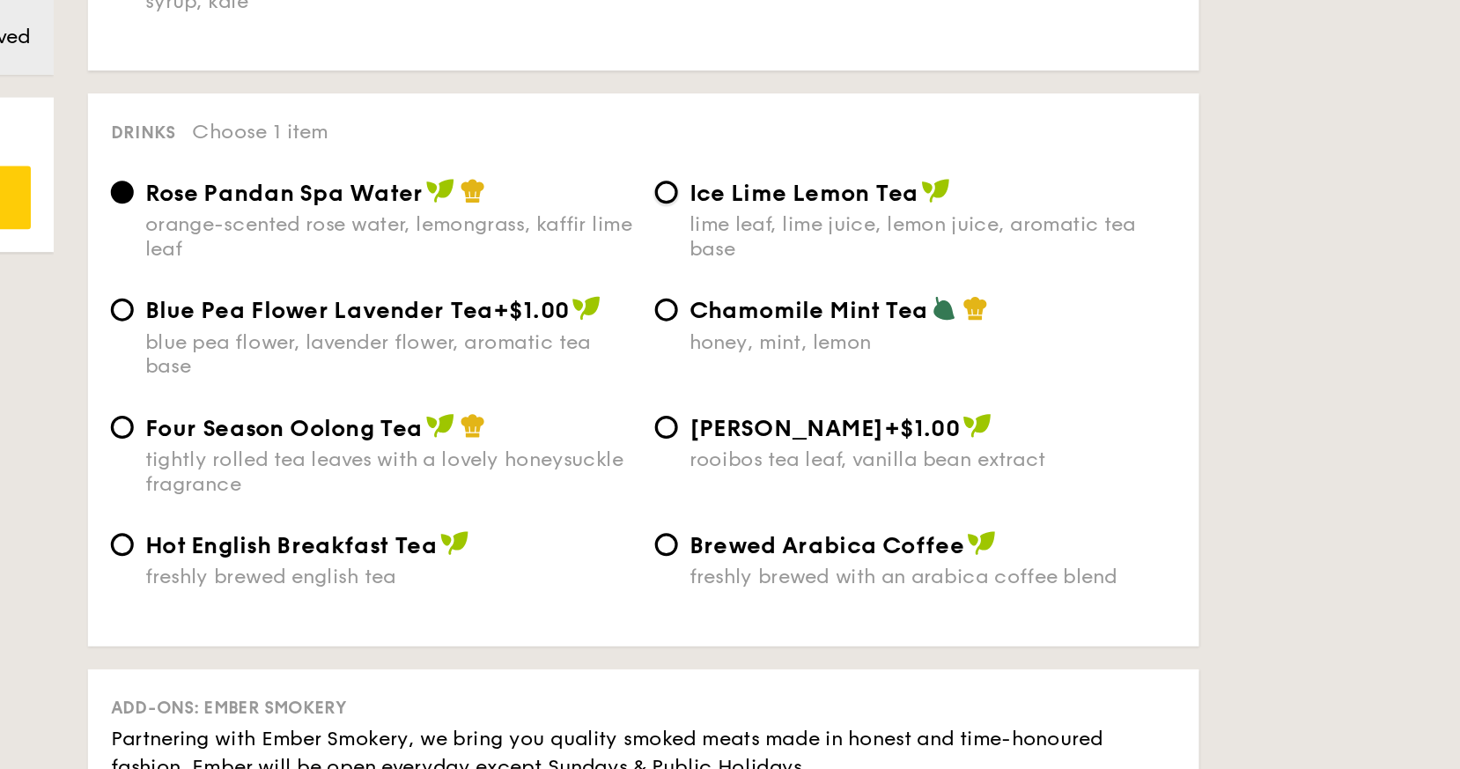
click at [903, 288] on input "Ice Lime Lemon Tea lime leaf, lime juice, lemon juice, aromatic tea base" at bounding box center [896, 281] width 14 height 14
radio input "true"
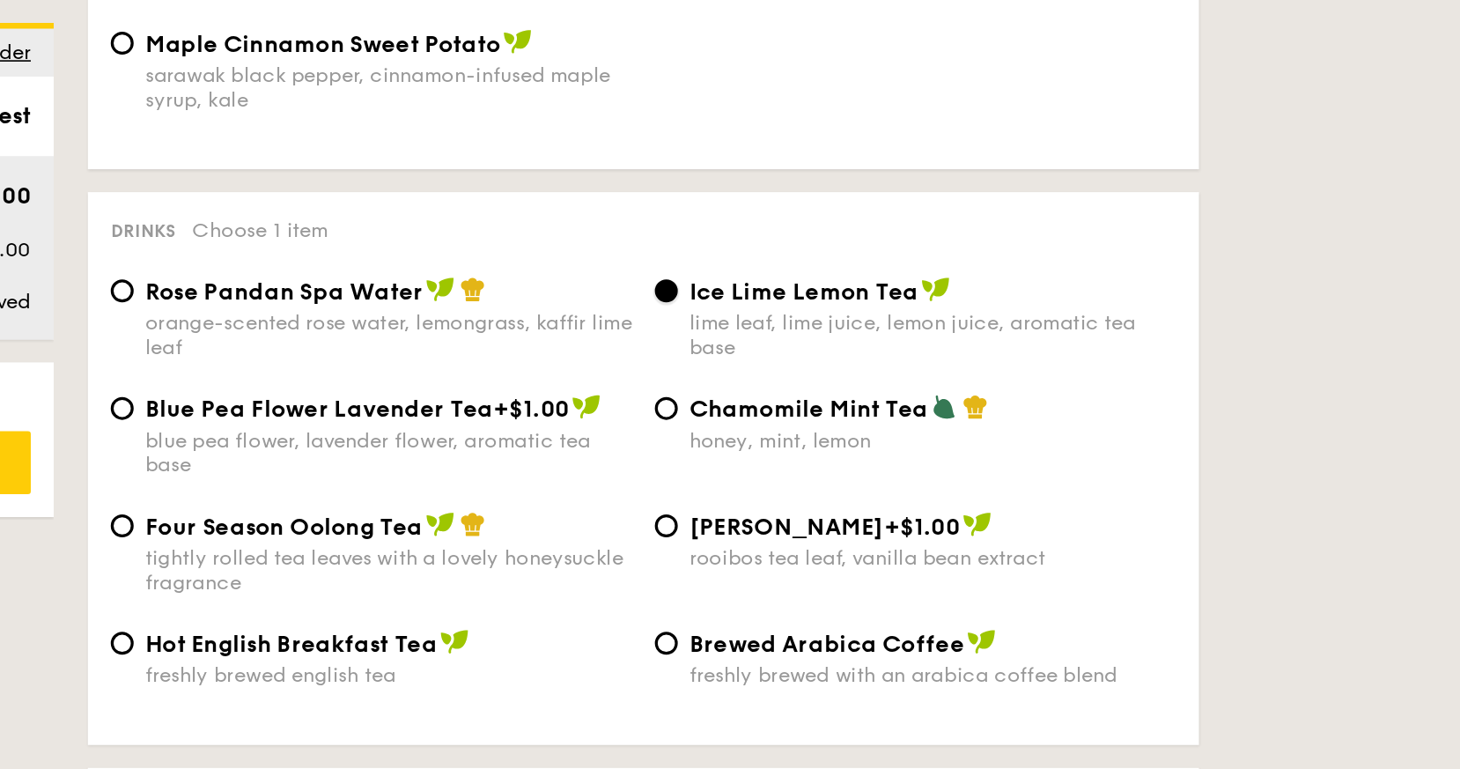
scroll to position [3729, 0]
click at [667, 189] on span "Rose Pandan Spa Water" at bounding box center [660, 180] width 171 height 17
click at [568, 187] on input "Rose Pandan Spa Water orange-scented rose water, lemongrass, kaffir lime leaf" at bounding box center [561, 180] width 14 height 14
radio input "true"
click at [965, 207] on div "lime leaf, lime juice, lemon juice, aromatic tea base" at bounding box center [1059, 207] width 299 height 30
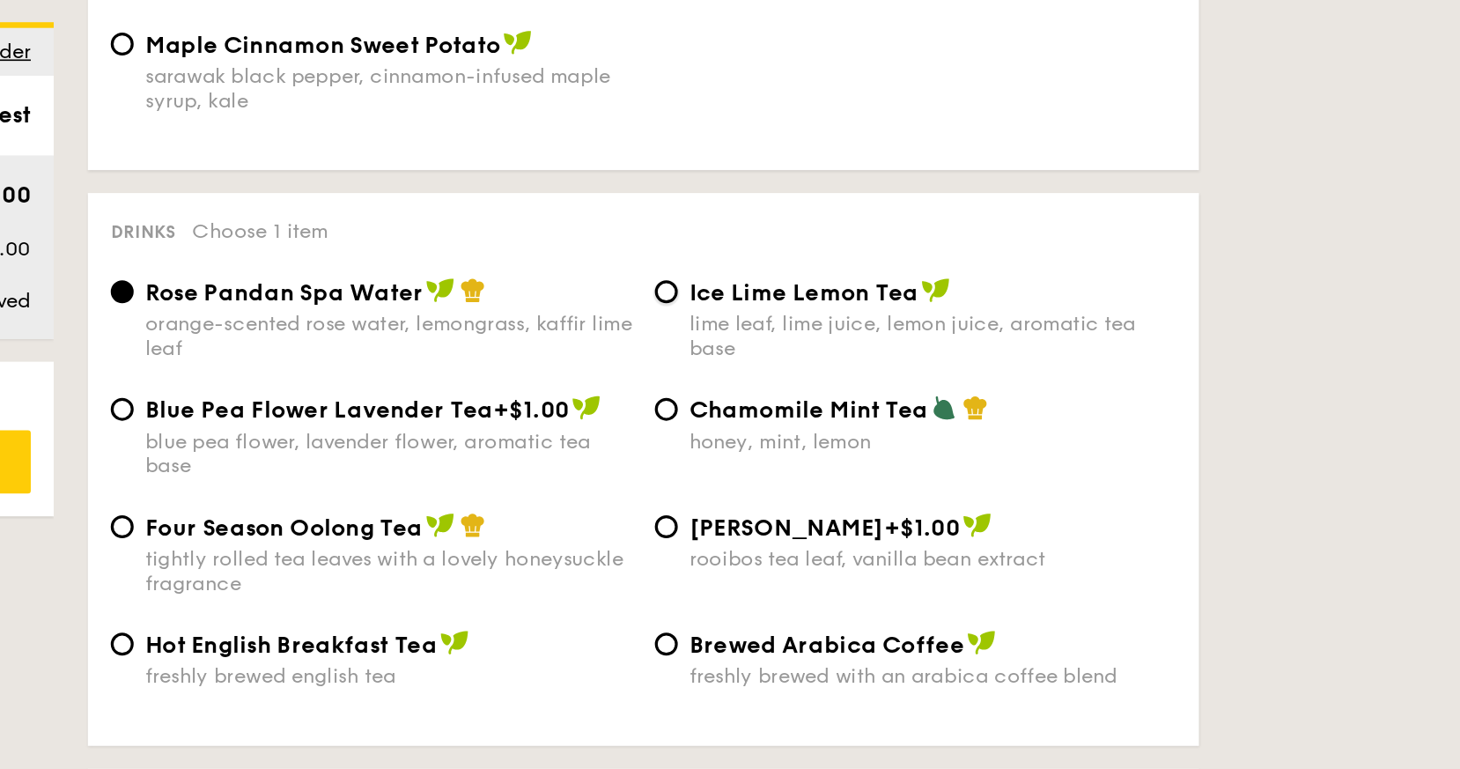
click at [903, 187] on input "Ice Lime Lemon Tea lime leaf, lime juice, lemon juice, aromatic tea base" at bounding box center [896, 180] width 14 height 14
radio input "true"
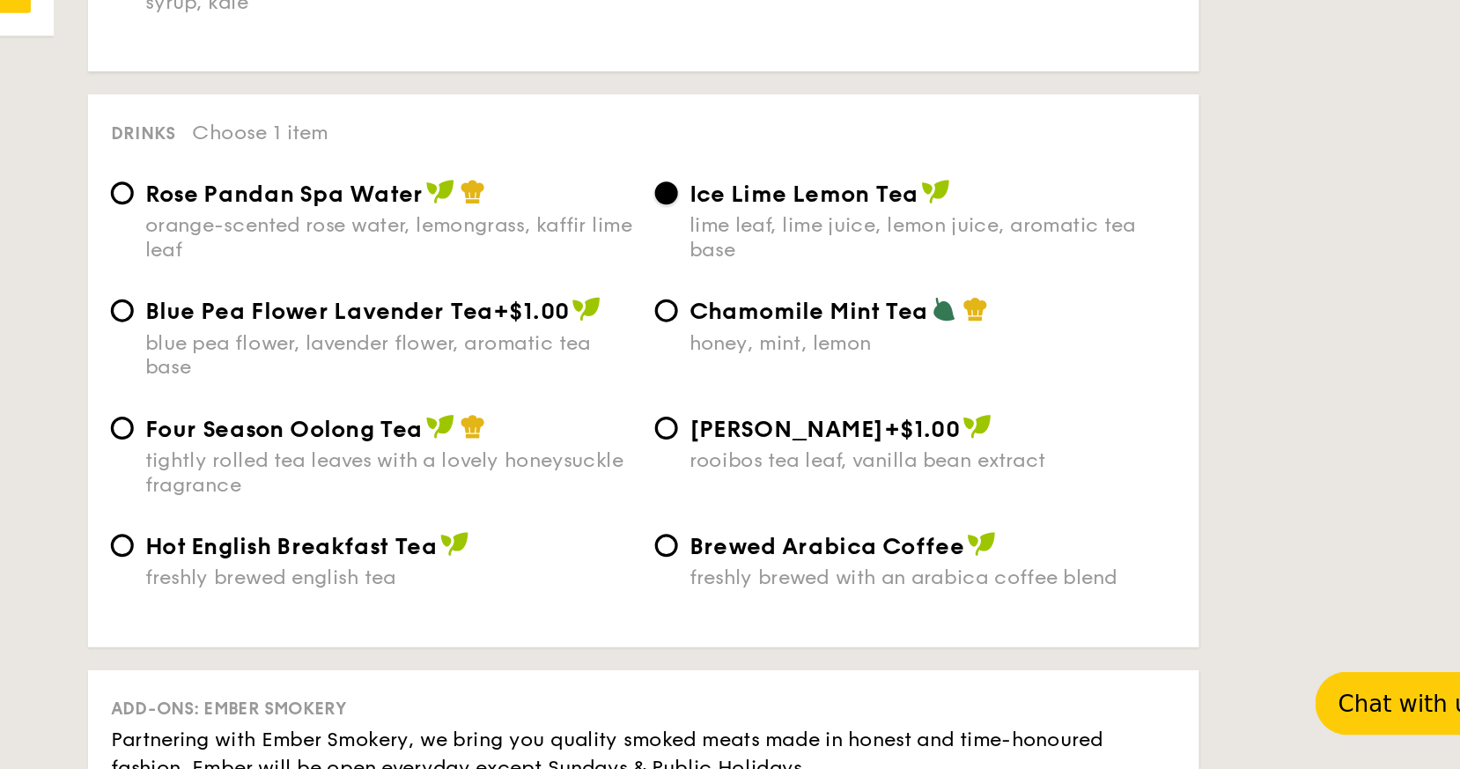
scroll to position [3496, 0]
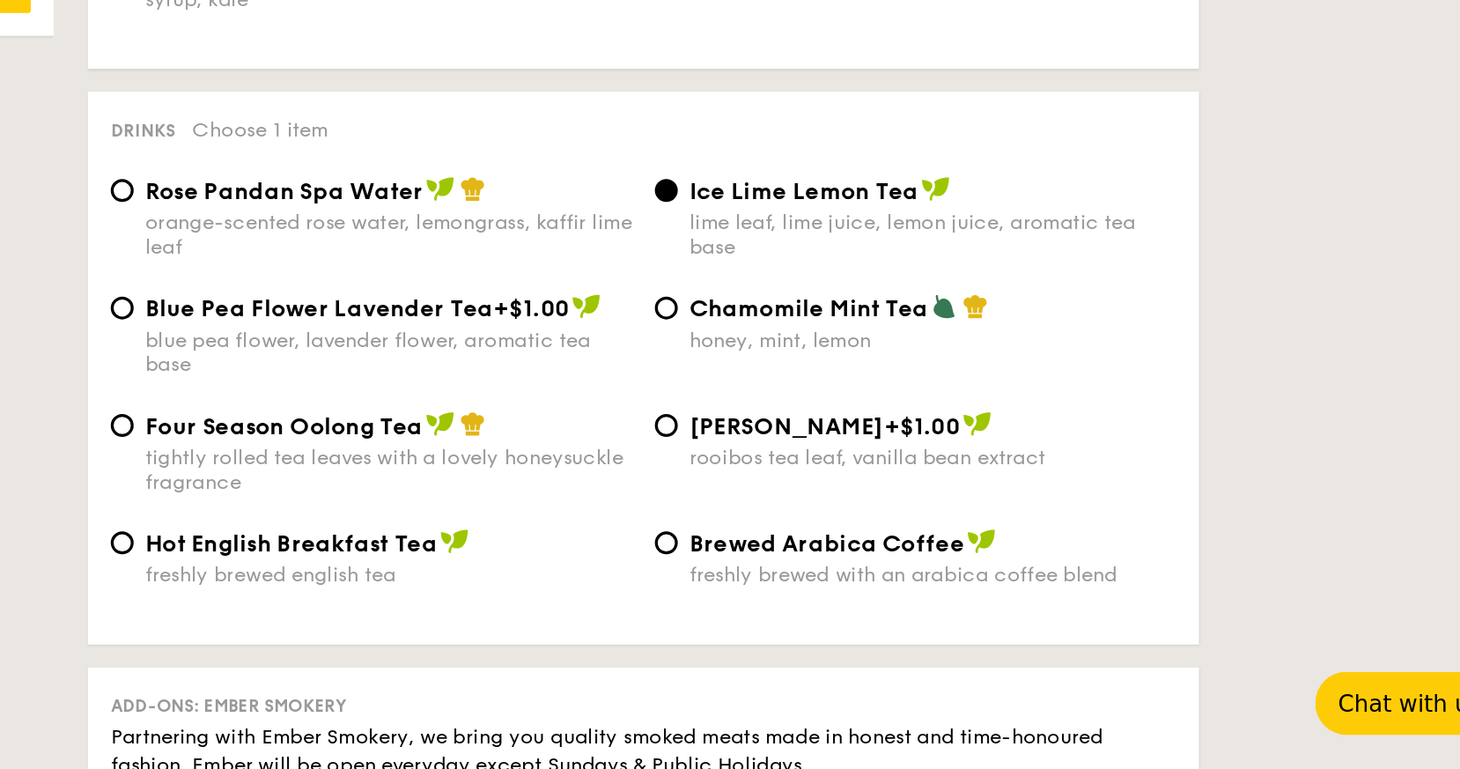
click at [921, 639] on span "Brewed Arabica Coffee" at bounding box center [994, 630] width 169 height 17
click at [903, 637] on input "Brewed Arabica Coffee freshly brewed with an arabica coffee blend" at bounding box center [896, 630] width 14 height 14
radio input "true"
click at [924, 422] on span "Ice Lime Lemon Tea" at bounding box center [980, 413] width 141 height 17
click at [903, 420] on input "Ice Lime Lemon Tea lime leaf, lime juice, lemon juice, aromatic tea base" at bounding box center [896, 413] width 14 height 14
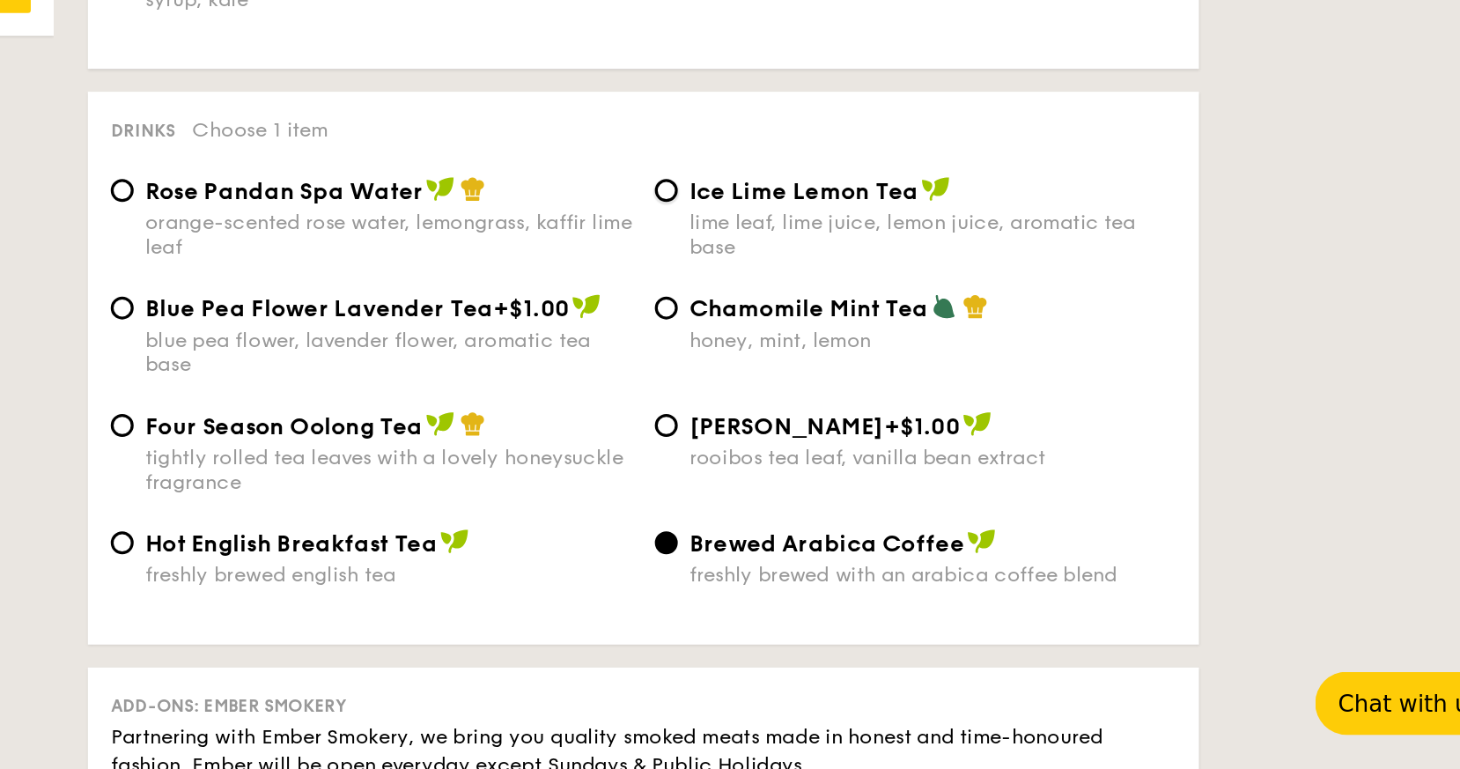
radio input "true"
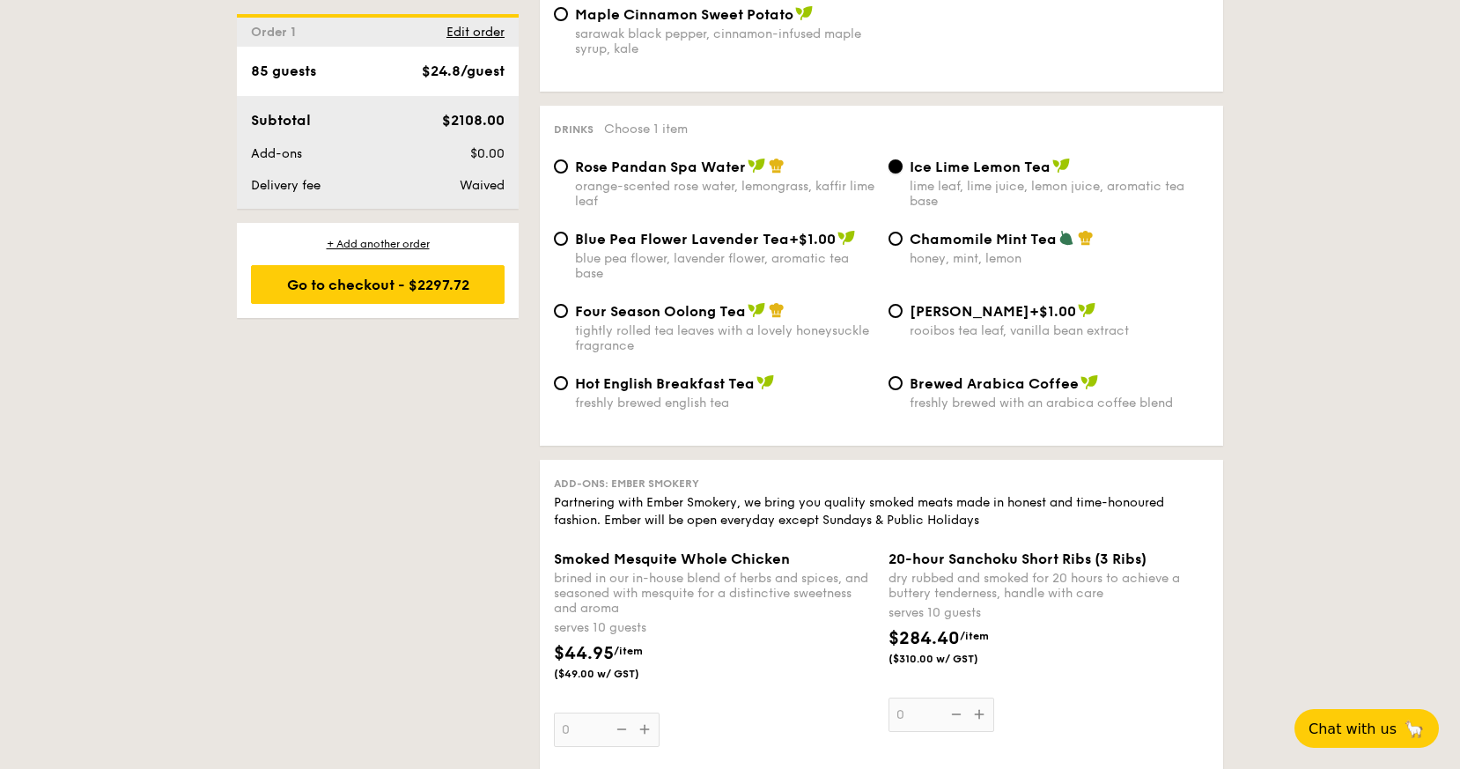
scroll to position [3740, 0]
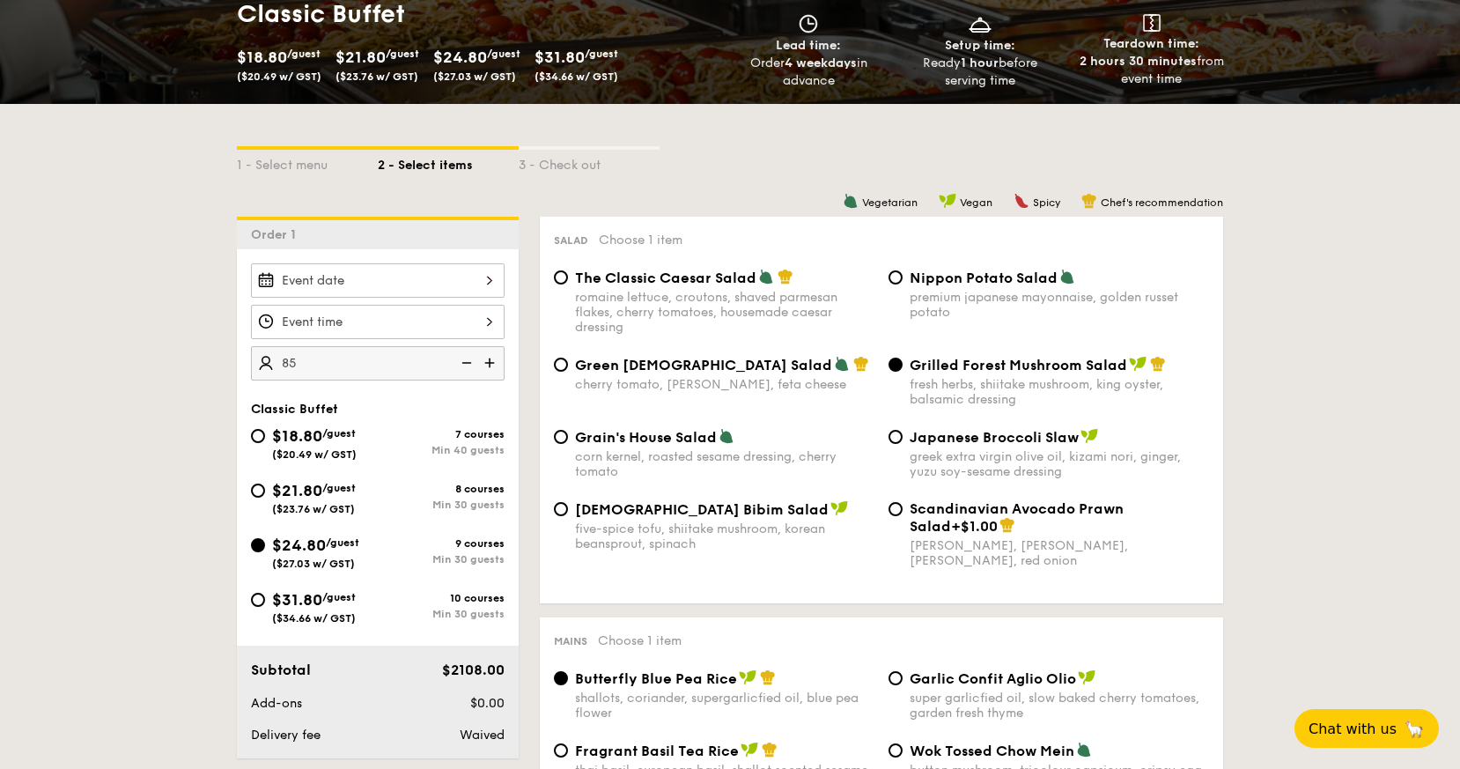
scroll to position [302, 0]
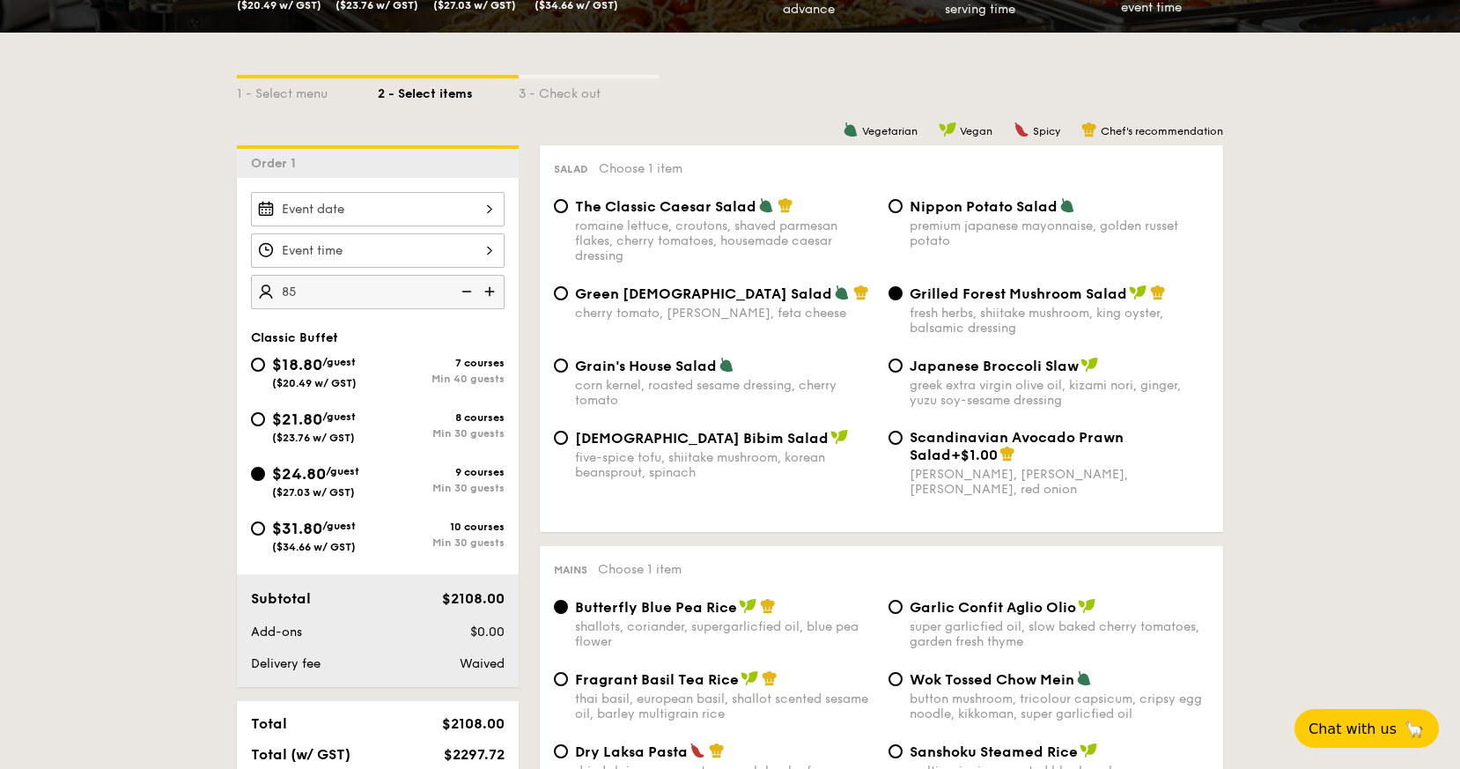
scroll to position [386, 0]
